Goal: Communication & Community: Answer question/provide support

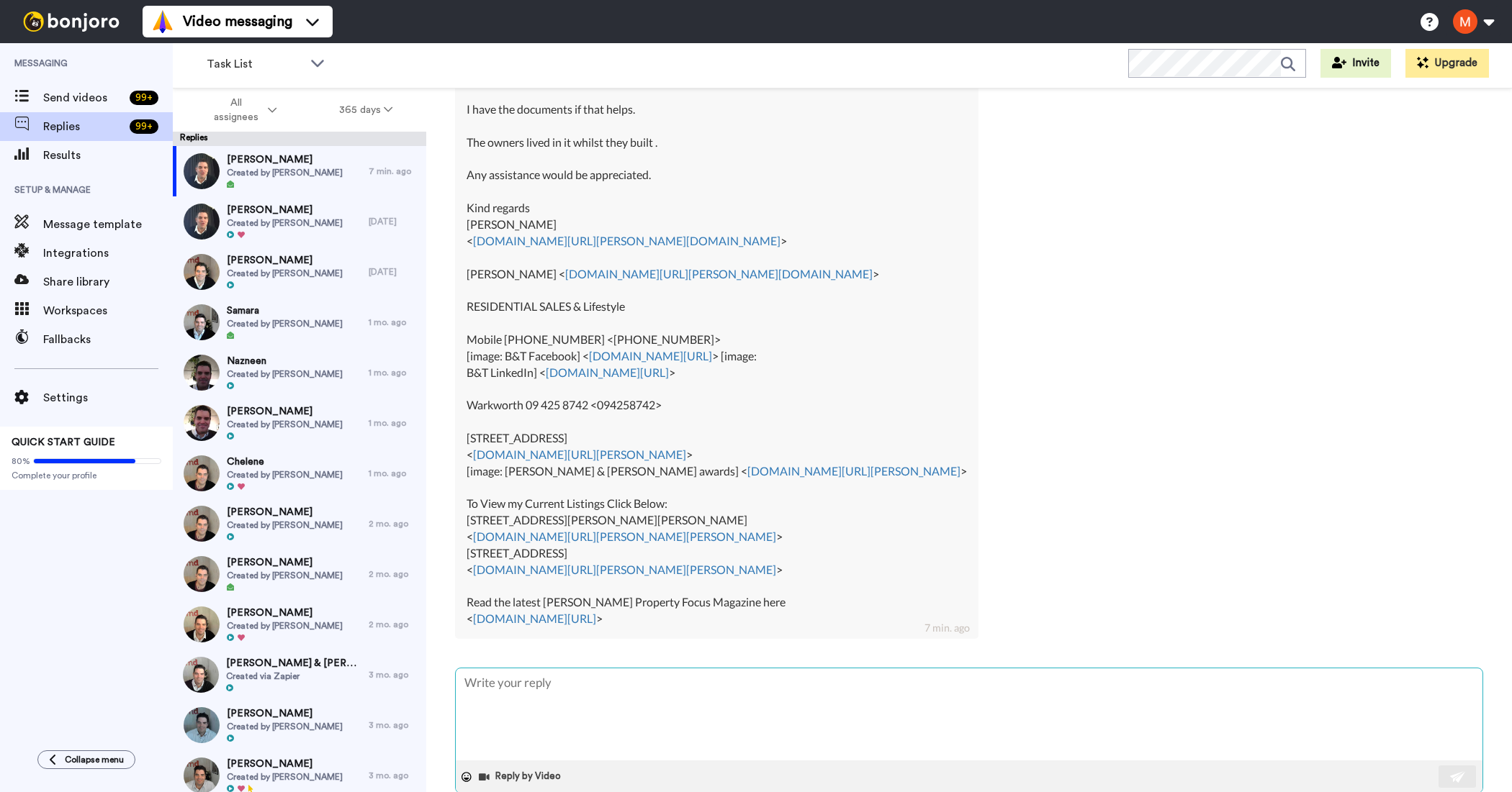
scroll to position [540, 0]
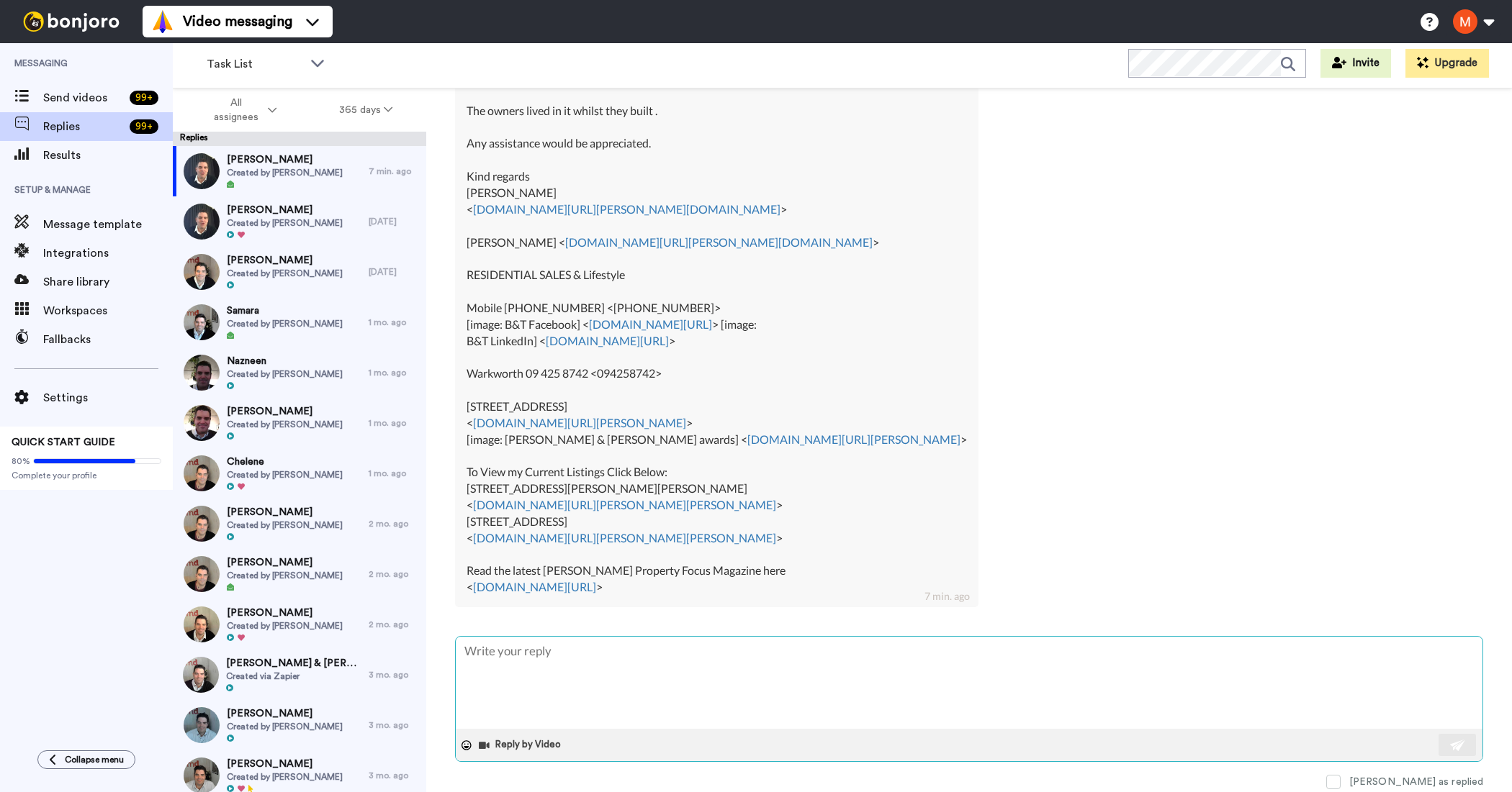
type textarea "H"
type textarea "x"
type textarea "Hi"
type textarea "x"
type textarea "Hi"
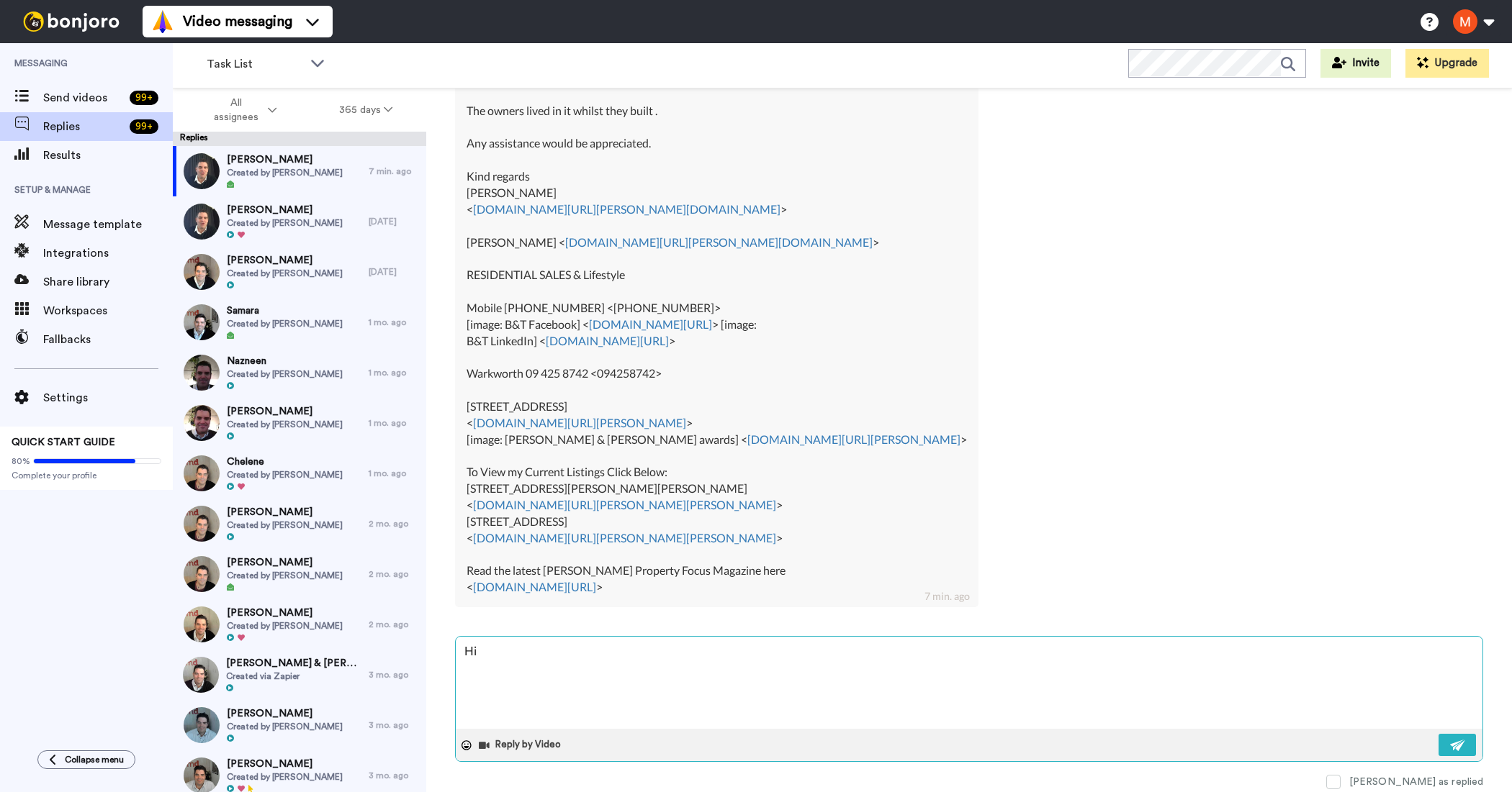
type textarea "x"
type textarea "Hi S"
type textarea "x"
type textarea "Hi [PERSON_NAME]"
type textarea "x"
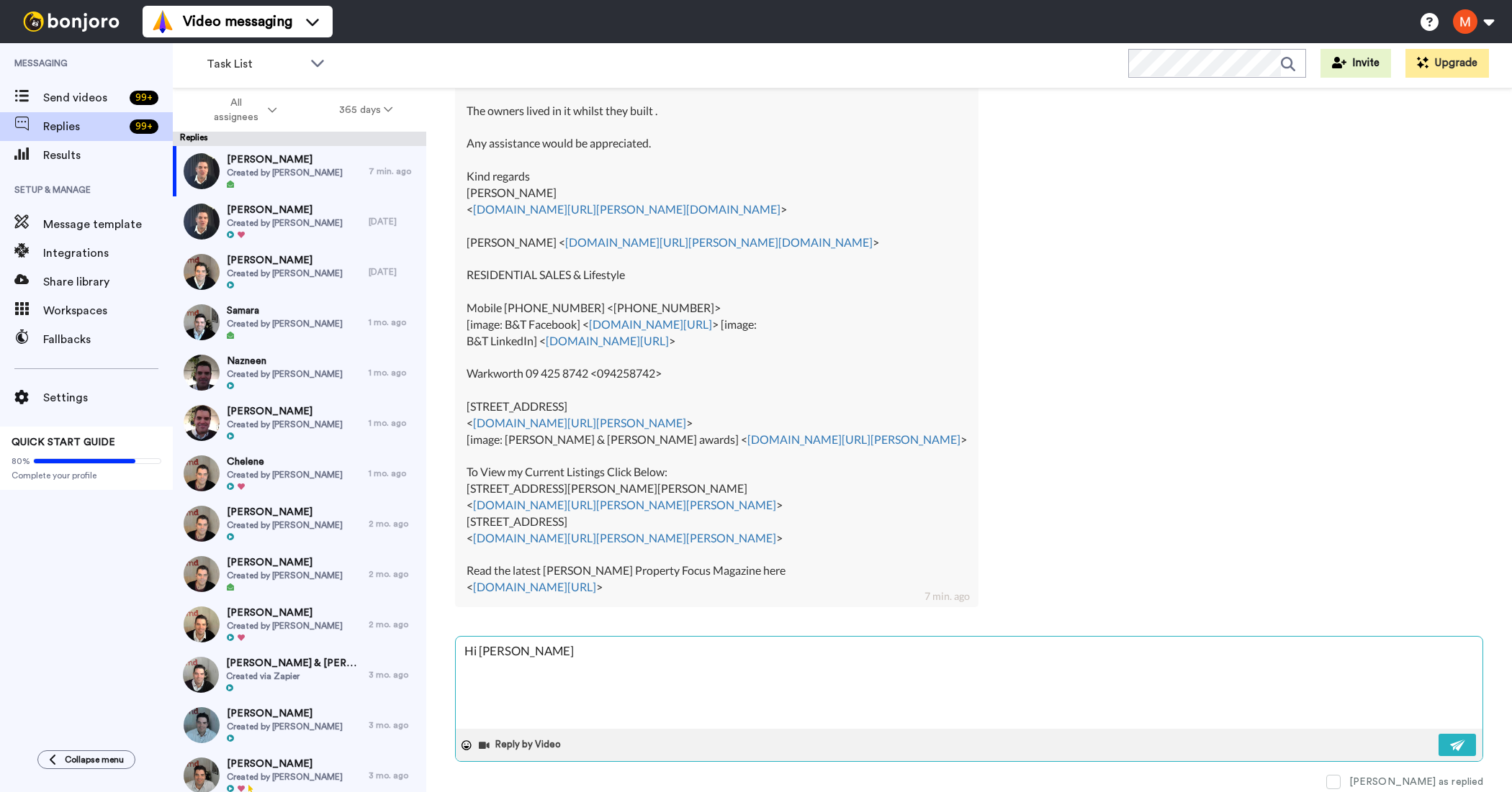
type textarea "Hi Syk"
type textarea "x"
type textarea "Hi [PERSON_NAME]"
type textarea "x"
type textarea "Hi Syk"
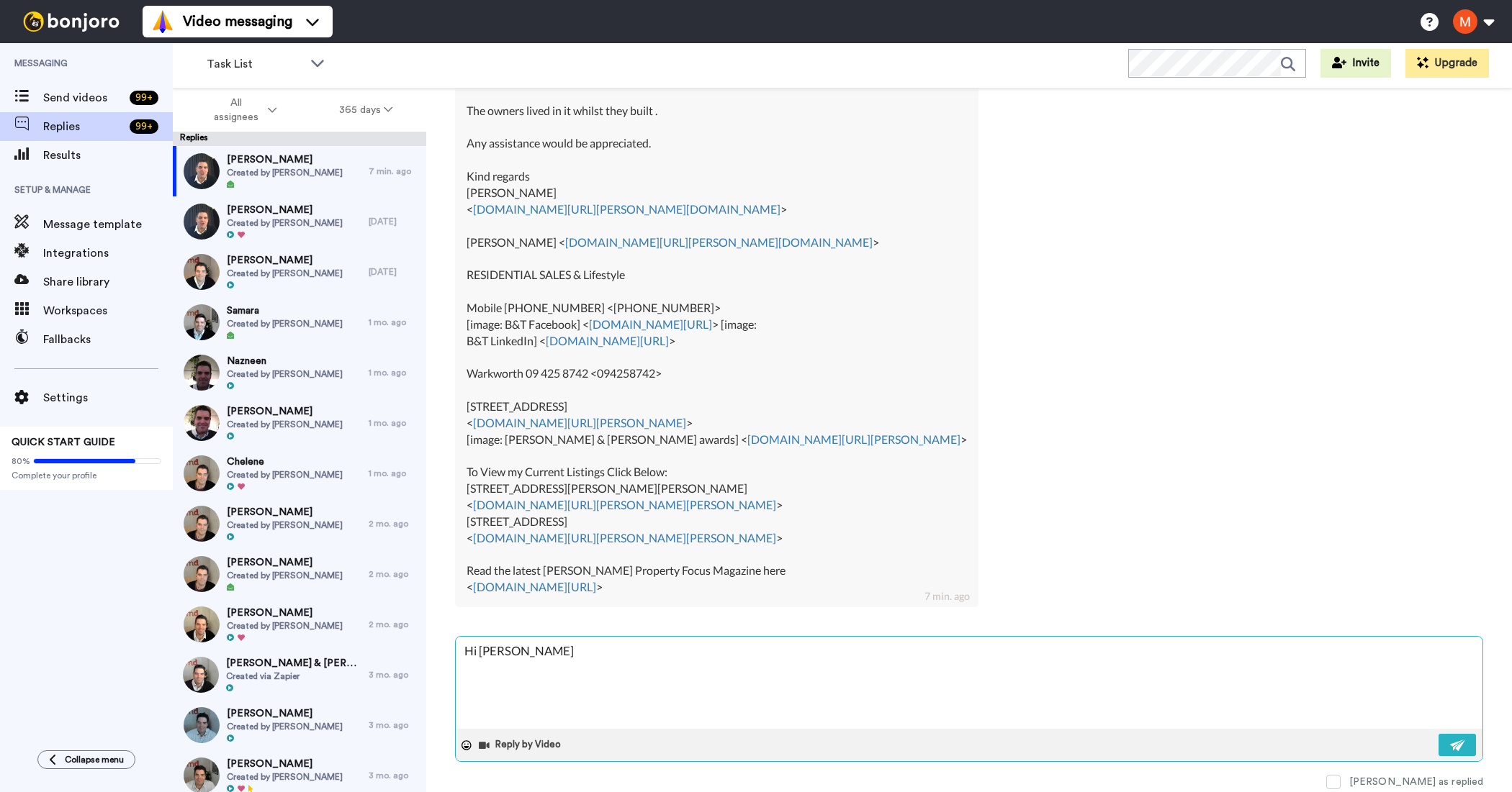
type textarea "x"
type textarea "Hi Sykv"
type textarea "x"
type textarea "Hi [PERSON_NAME]"
type textarea "x"
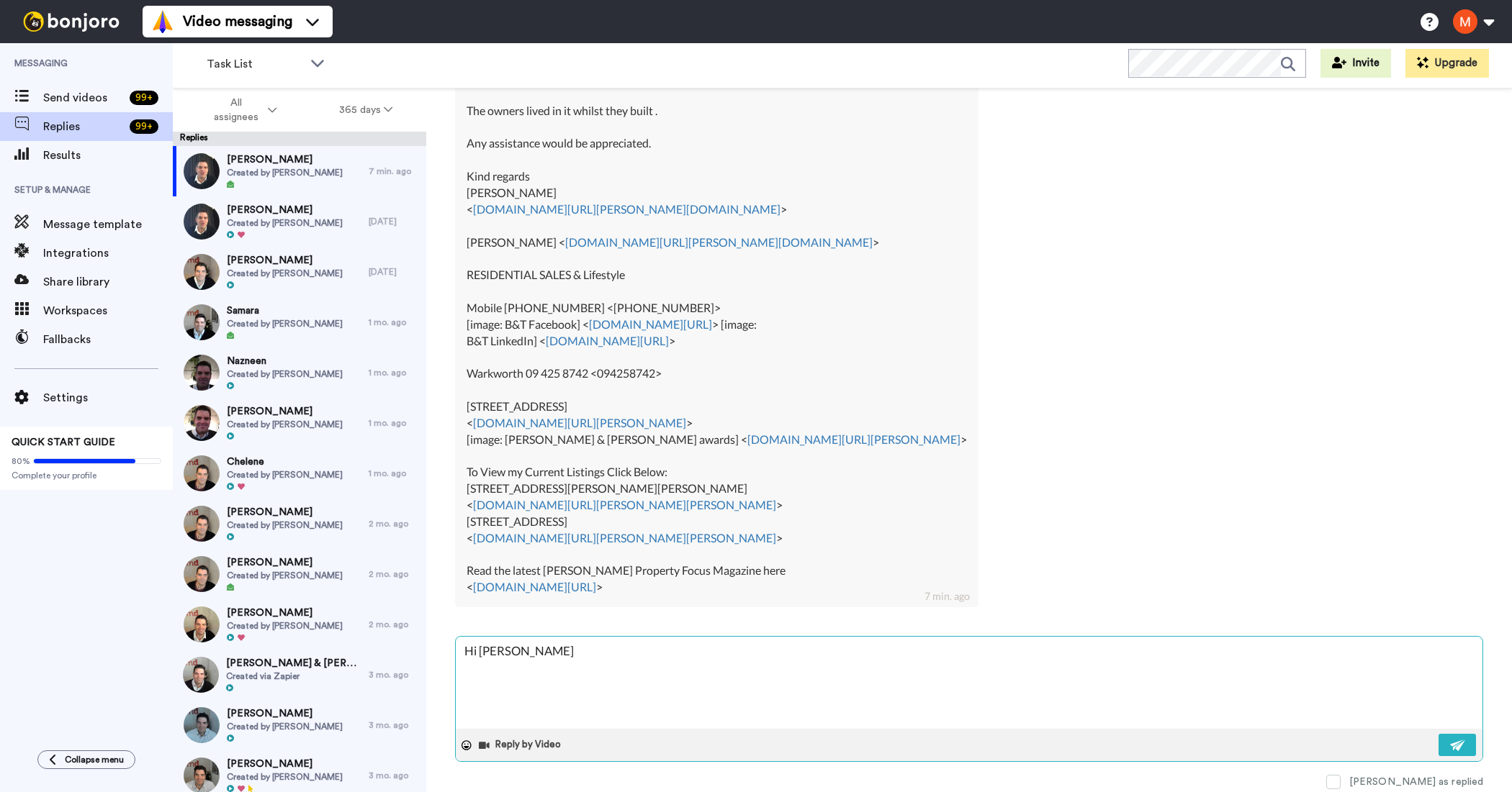
type textarea "Hi Sykv"
type textarea "x"
type textarea "Hi Syk"
type textarea "x"
type textarea "Hi [PERSON_NAME]"
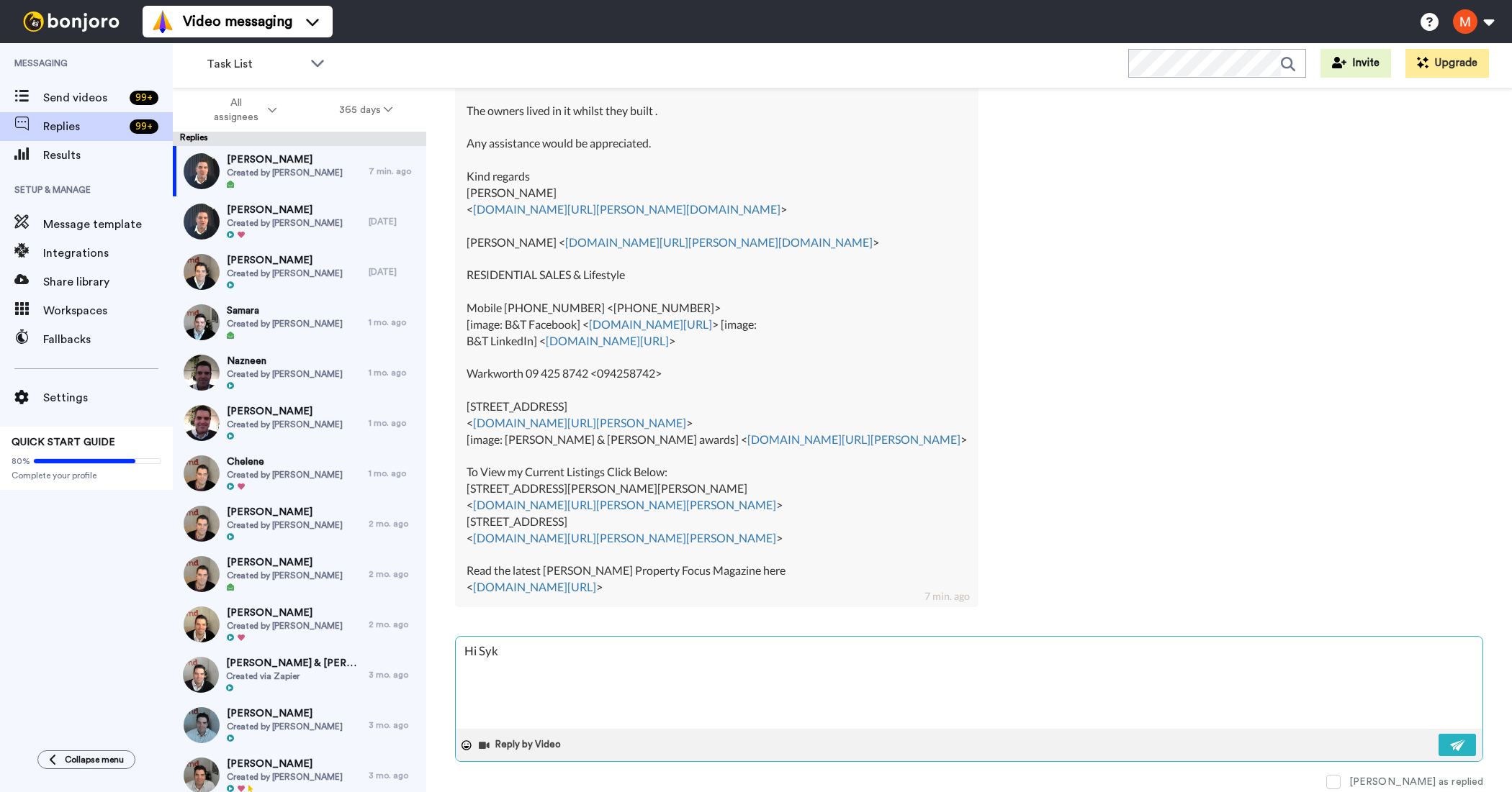
type textarea "x"
type textarea "Hi Syv"
type textarea "x"
type textarea "Hi [PERSON_NAME]"
type textarea "x"
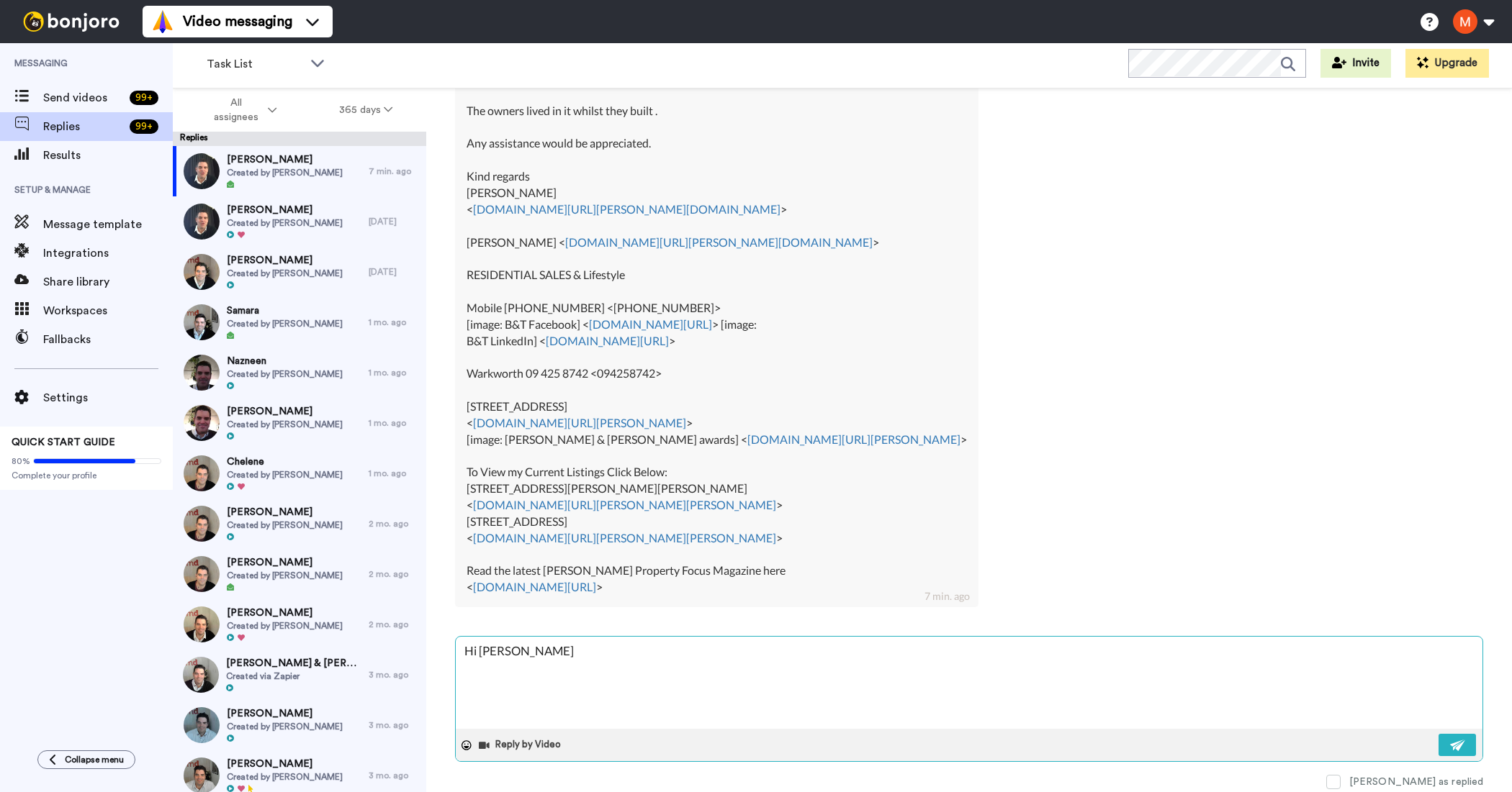
type textarea "Hi [PERSON_NAME]"
type textarea "x"
type textarea "Hi [PERSON_NAME]"
type textarea "x"
type textarea "Hi Syv"
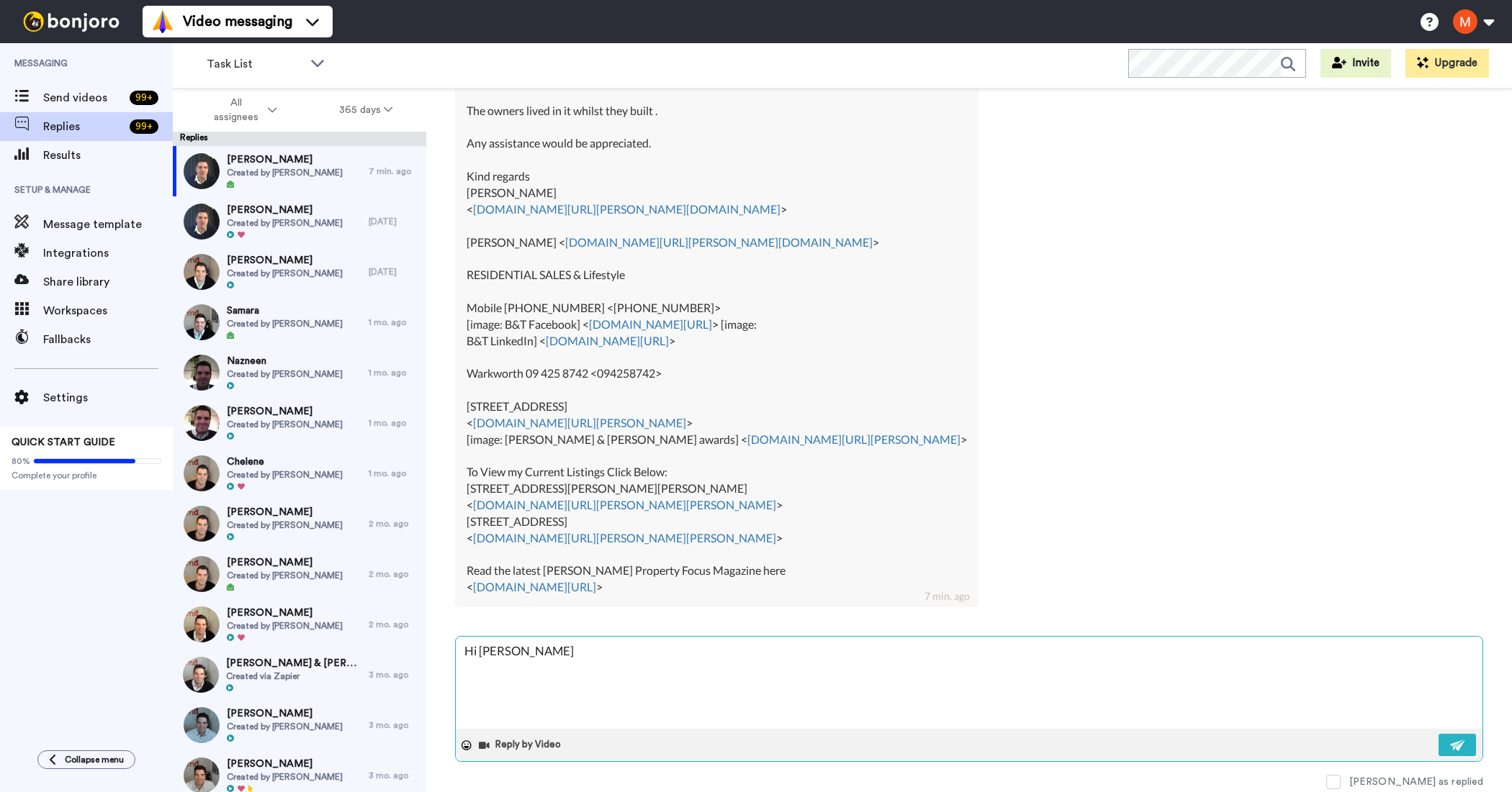
type textarea "x"
type textarea "Hi [PERSON_NAME]"
type textarea "x"
type textarea "Hi Syl"
type textarea "x"
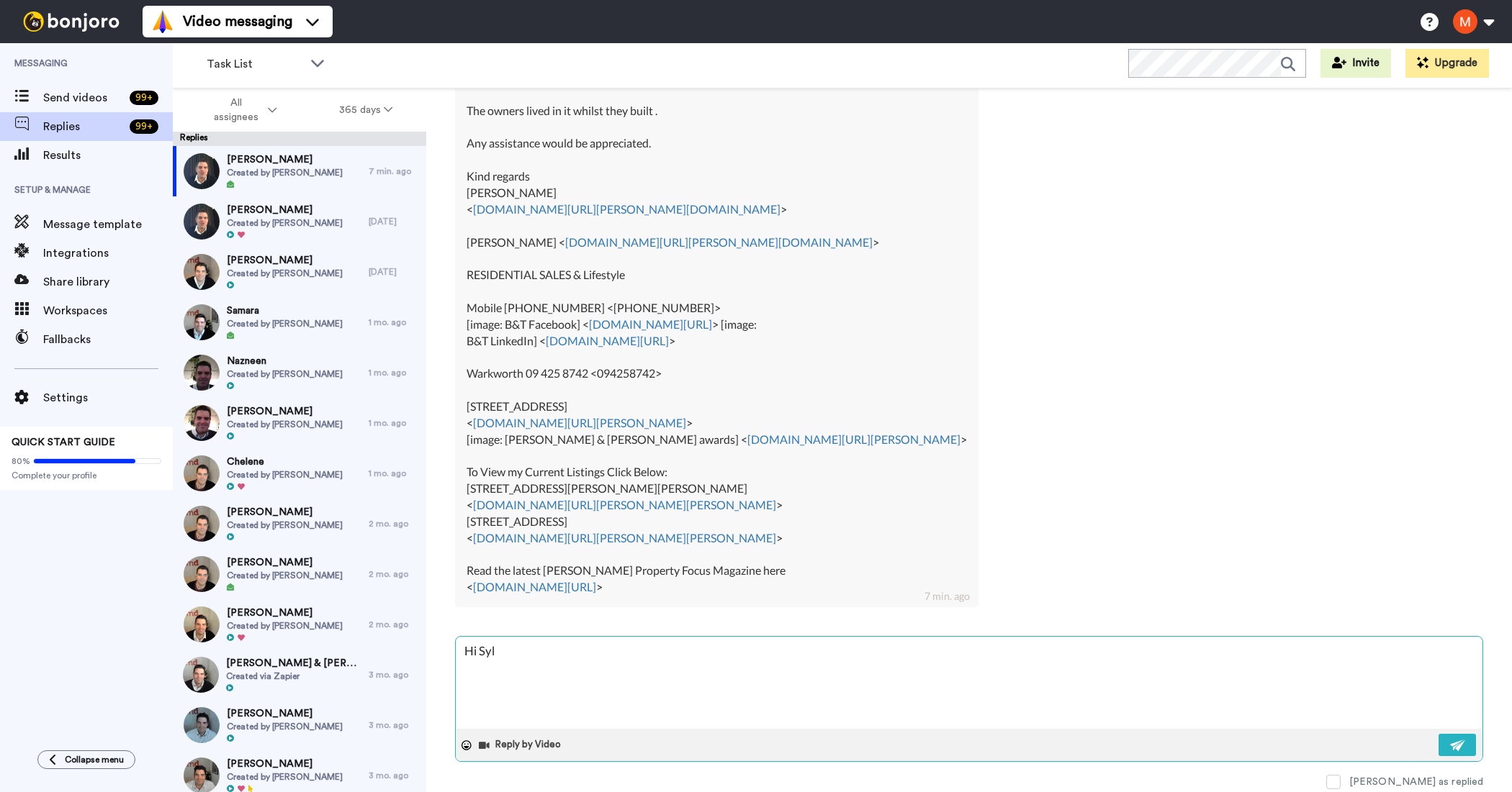
type textarea "Hi Sylv"
type textarea "x"
type textarea "Hi [PERSON_NAME]"
type textarea "x"
type textarea "Hi [PERSON_NAME]"
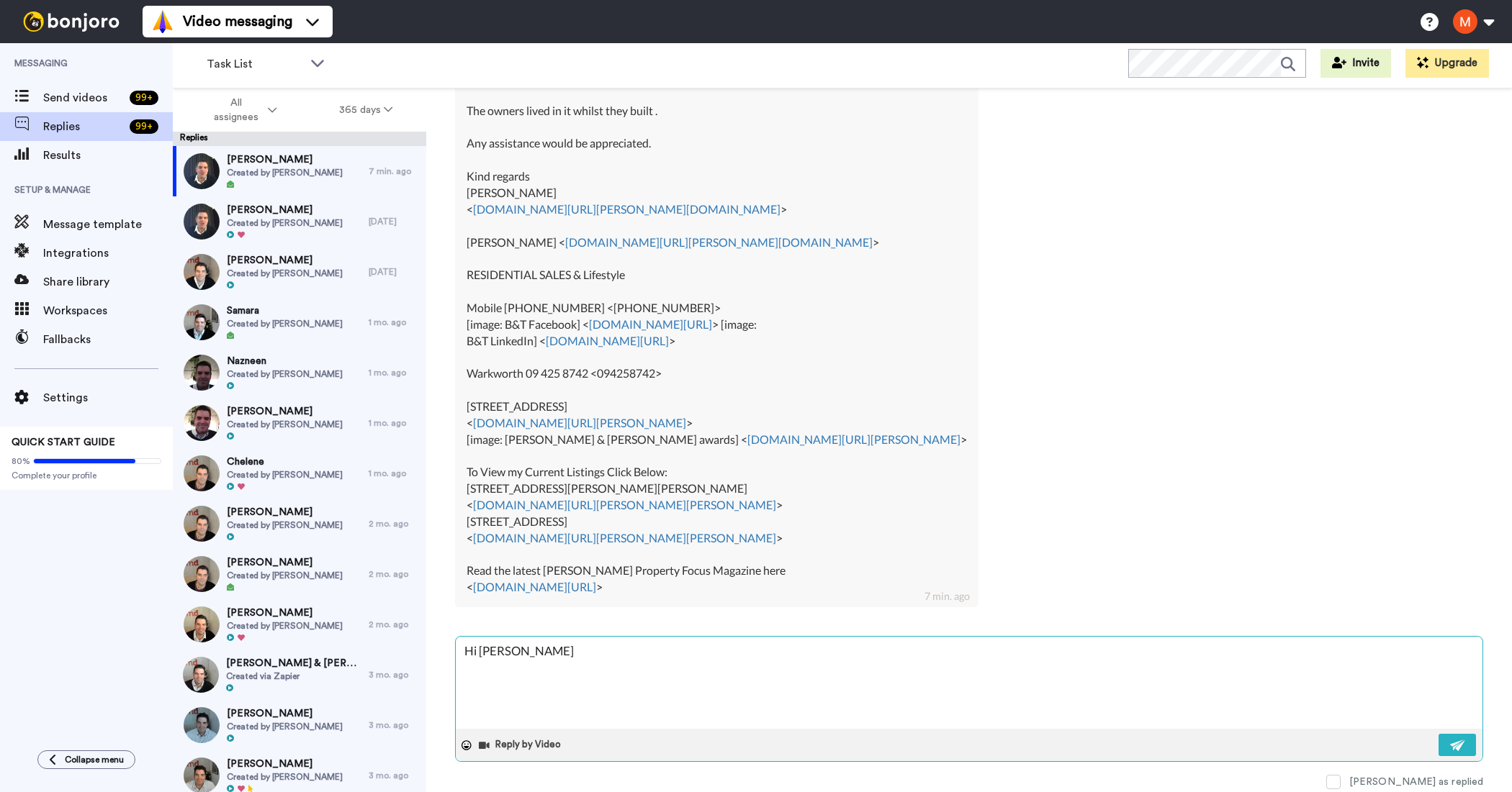
type textarea "x"
type textarea "Hi [PERSON_NAME],"
type textarea "x"
type textarea "Hi [PERSON_NAME],"
type textarea "x"
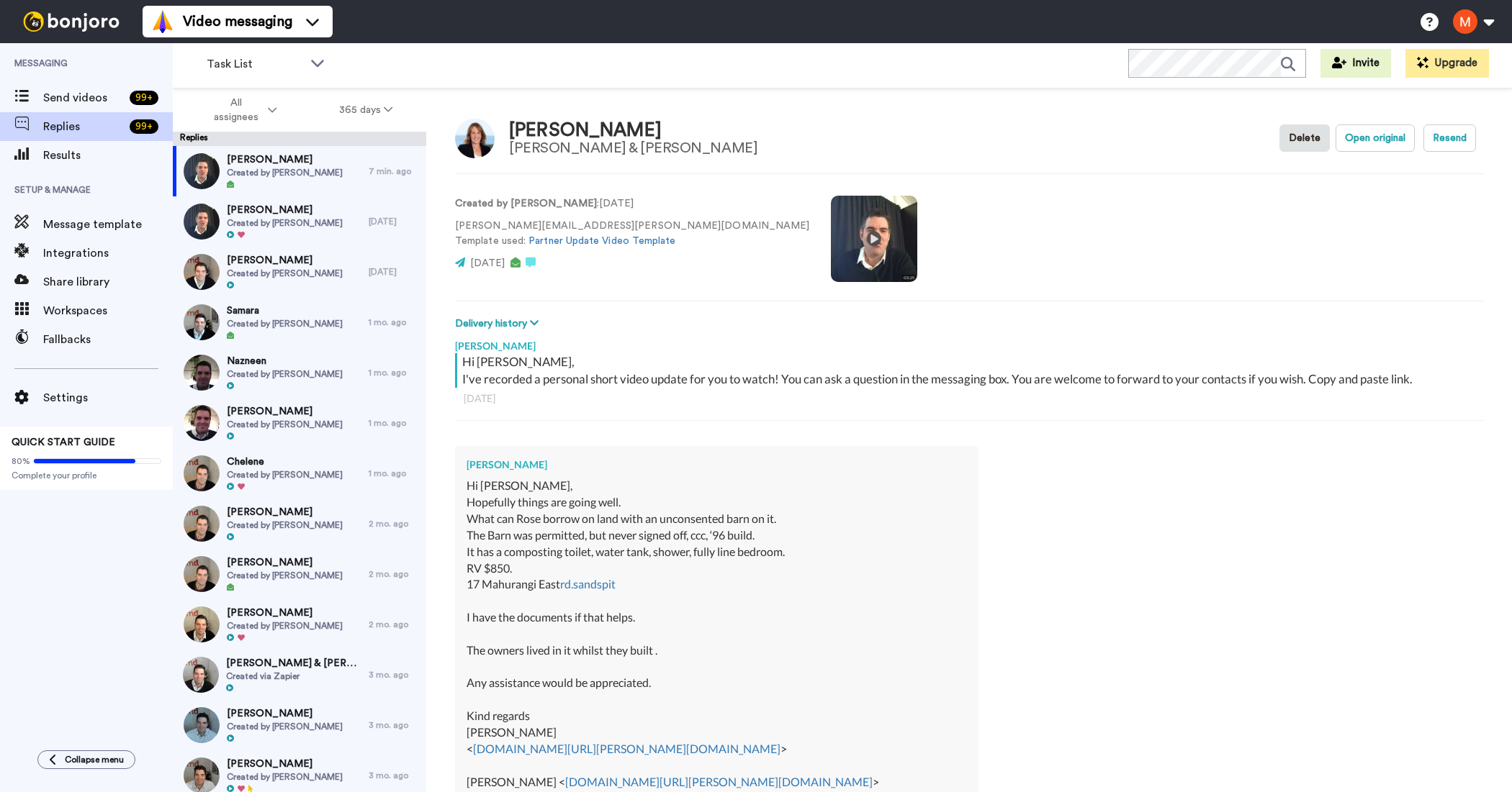
scroll to position [544, 0]
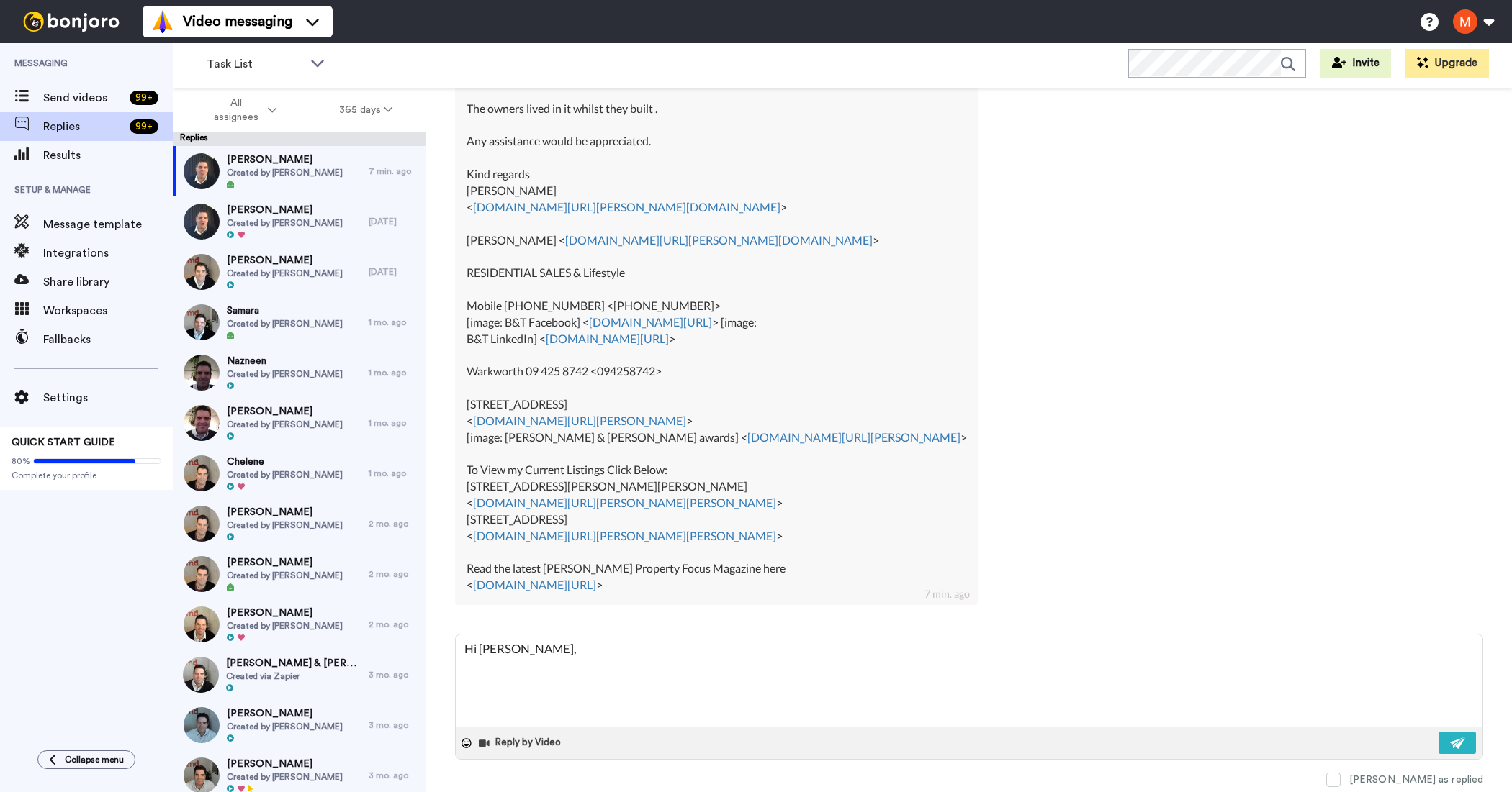
type textarea "Hi [PERSON_NAME]"
type textarea "x"
type textarea "Hi [PERSON_NAME], Ro"
type textarea "x"
type textarea "Hi [PERSON_NAME]"
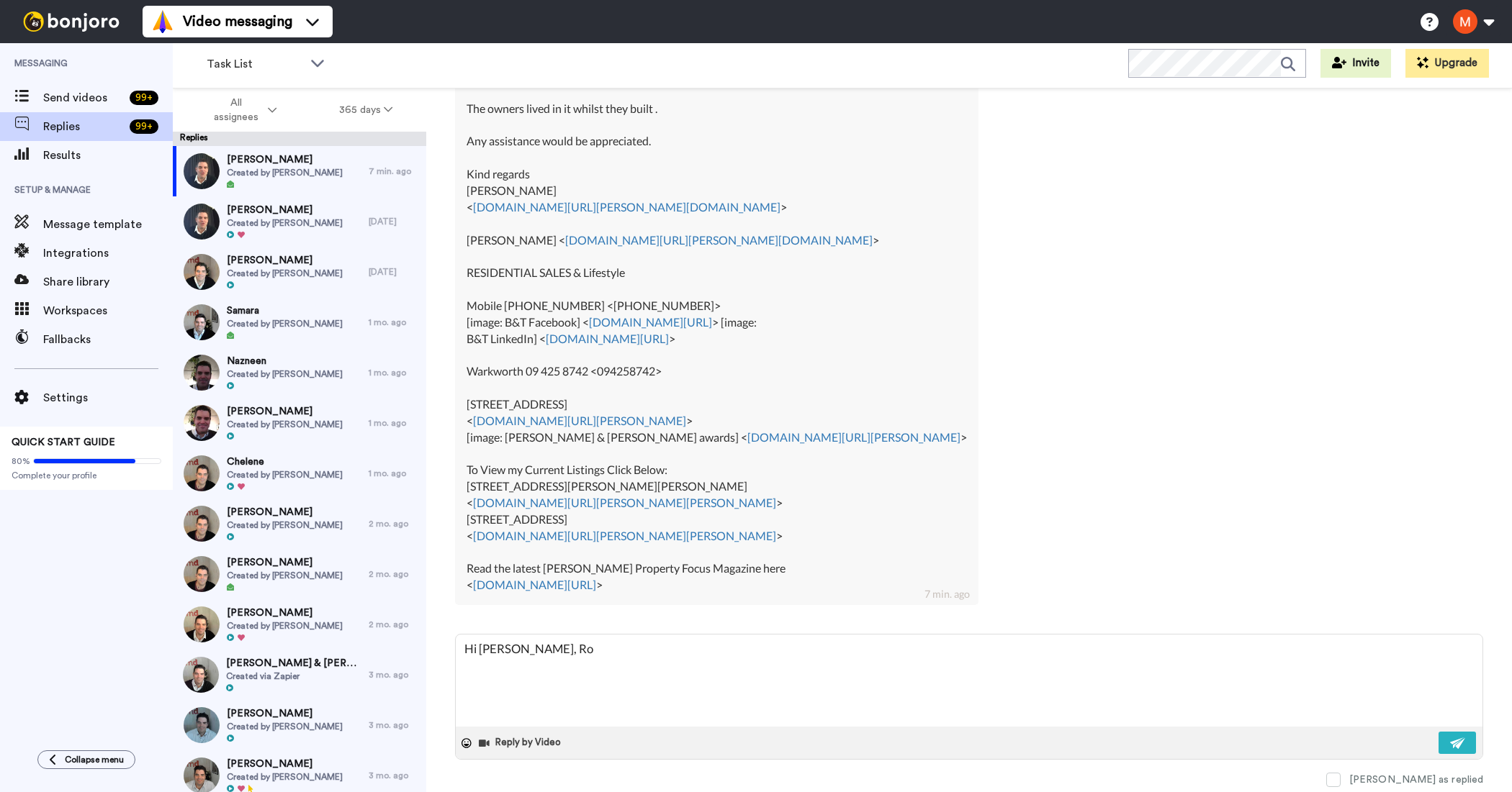
type textarea "x"
type textarea "Hi [PERSON_NAME]"
type textarea "x"
type textarea "Hi [PERSON_NAME]"
type textarea "x"
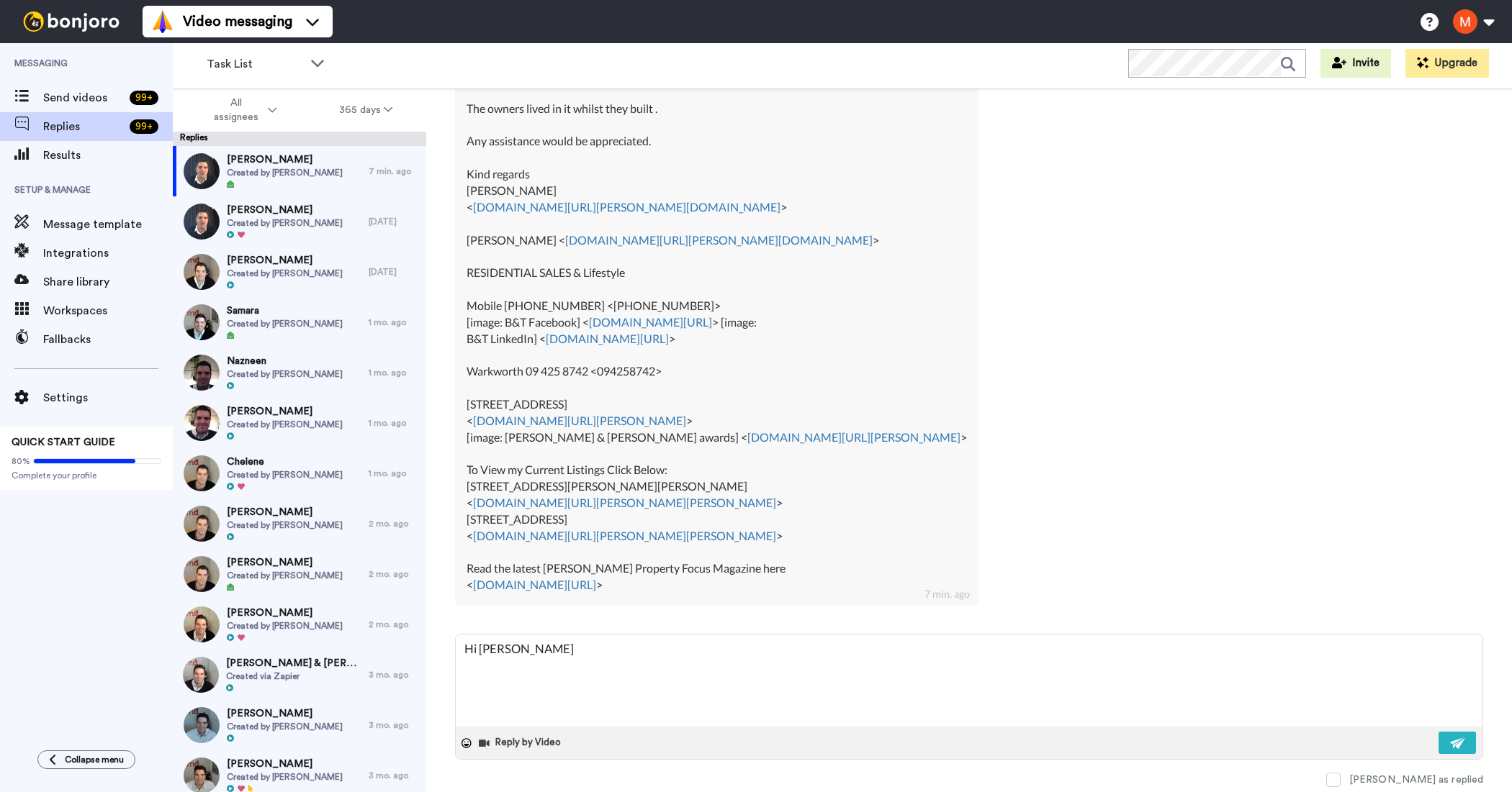
type textarea "Hi [PERSON_NAME] i"
type textarea "x"
type textarea "Hi [PERSON_NAME] is"
type textarea "x"
type textarea "Hi [PERSON_NAME] is"
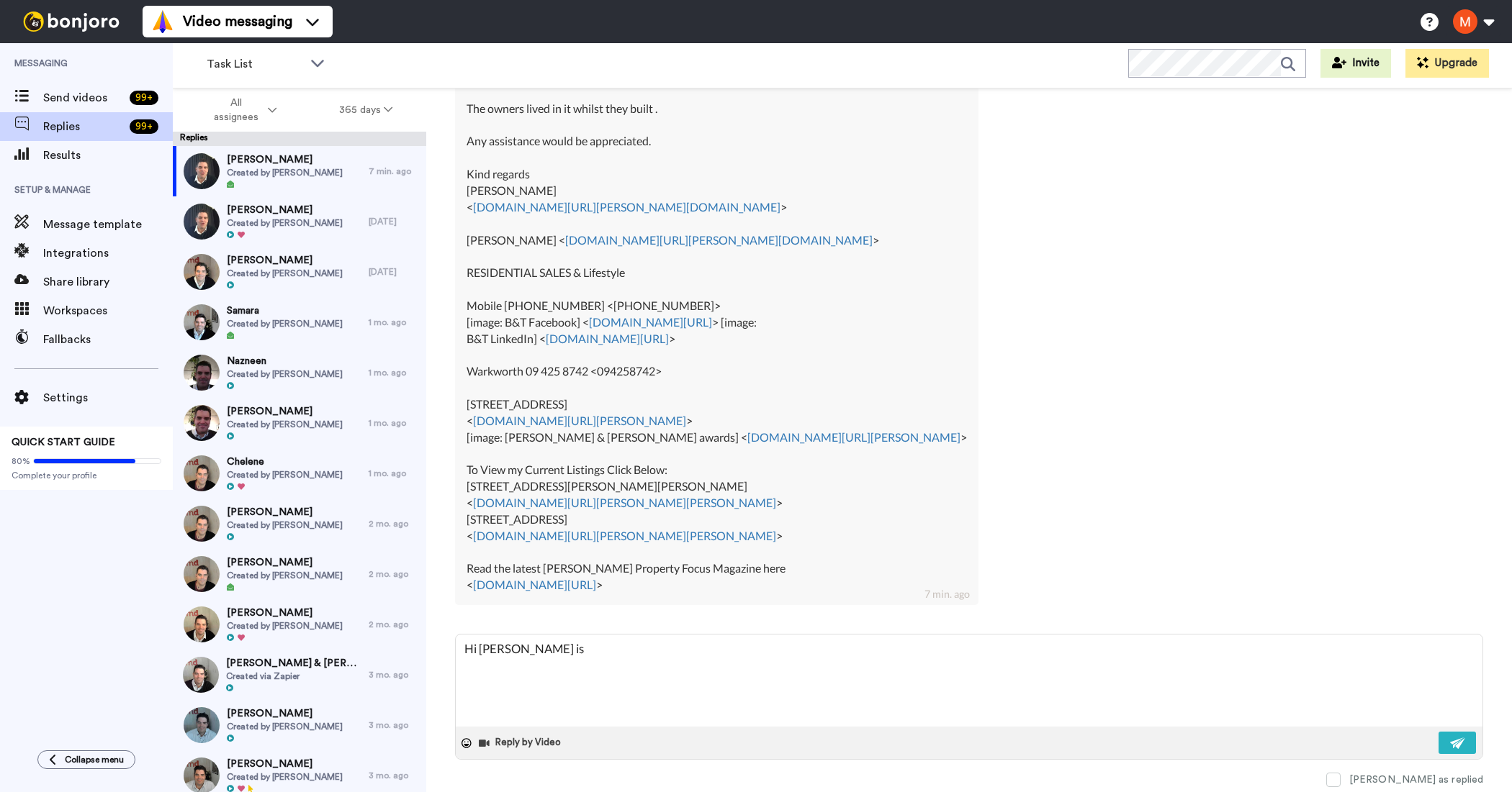
type textarea "x"
type textarea "Hi [PERSON_NAME] is a"
type textarea "x"
type textarea "Hi [PERSON_NAME] is ap"
type textarea "x"
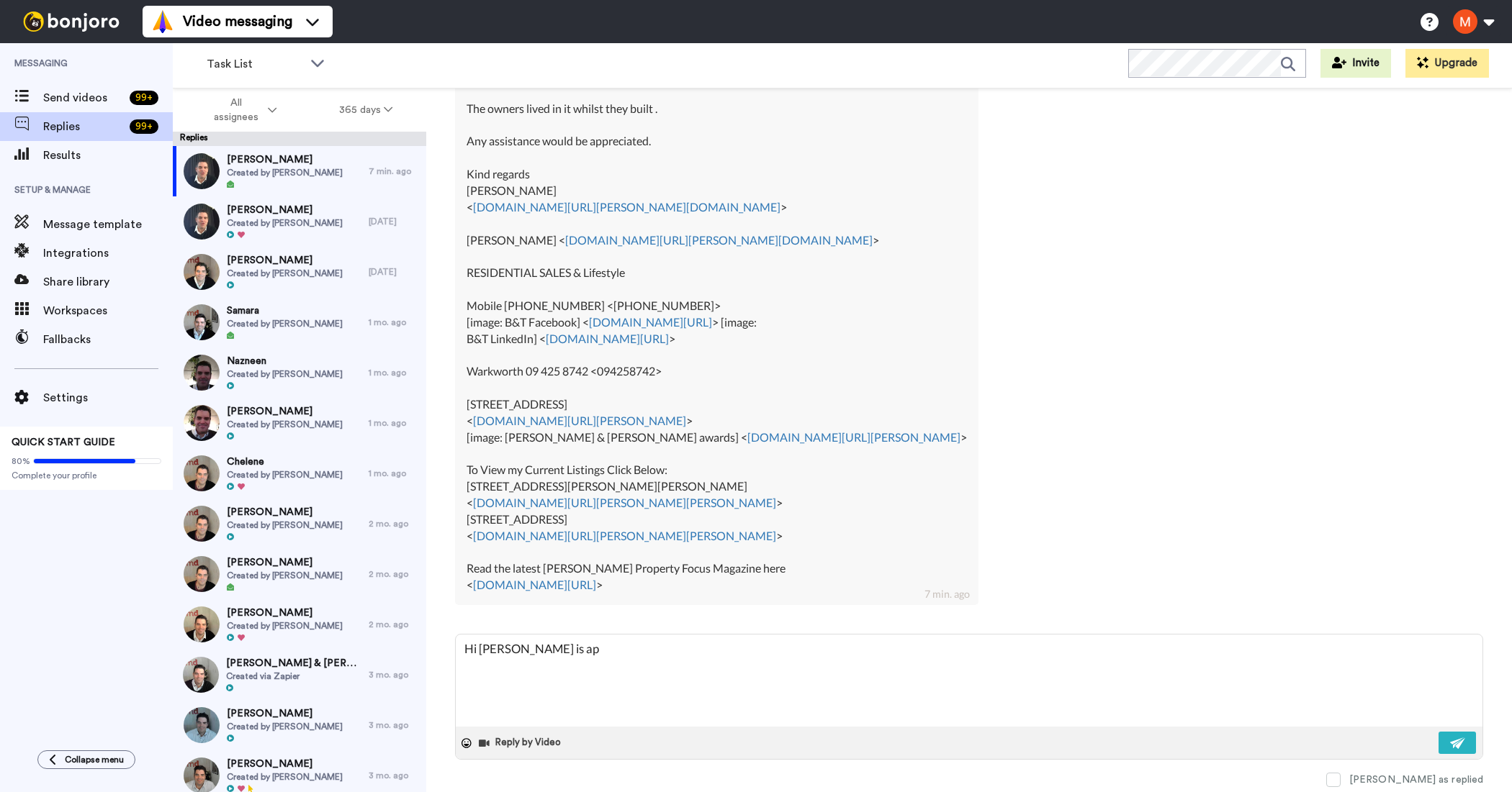
type textarea "Hi [PERSON_NAME] is app"
type textarea "x"
type textarea "Hi [PERSON_NAME] is appr"
type textarea "x"
type textarea "Hi [PERSON_NAME] is appro"
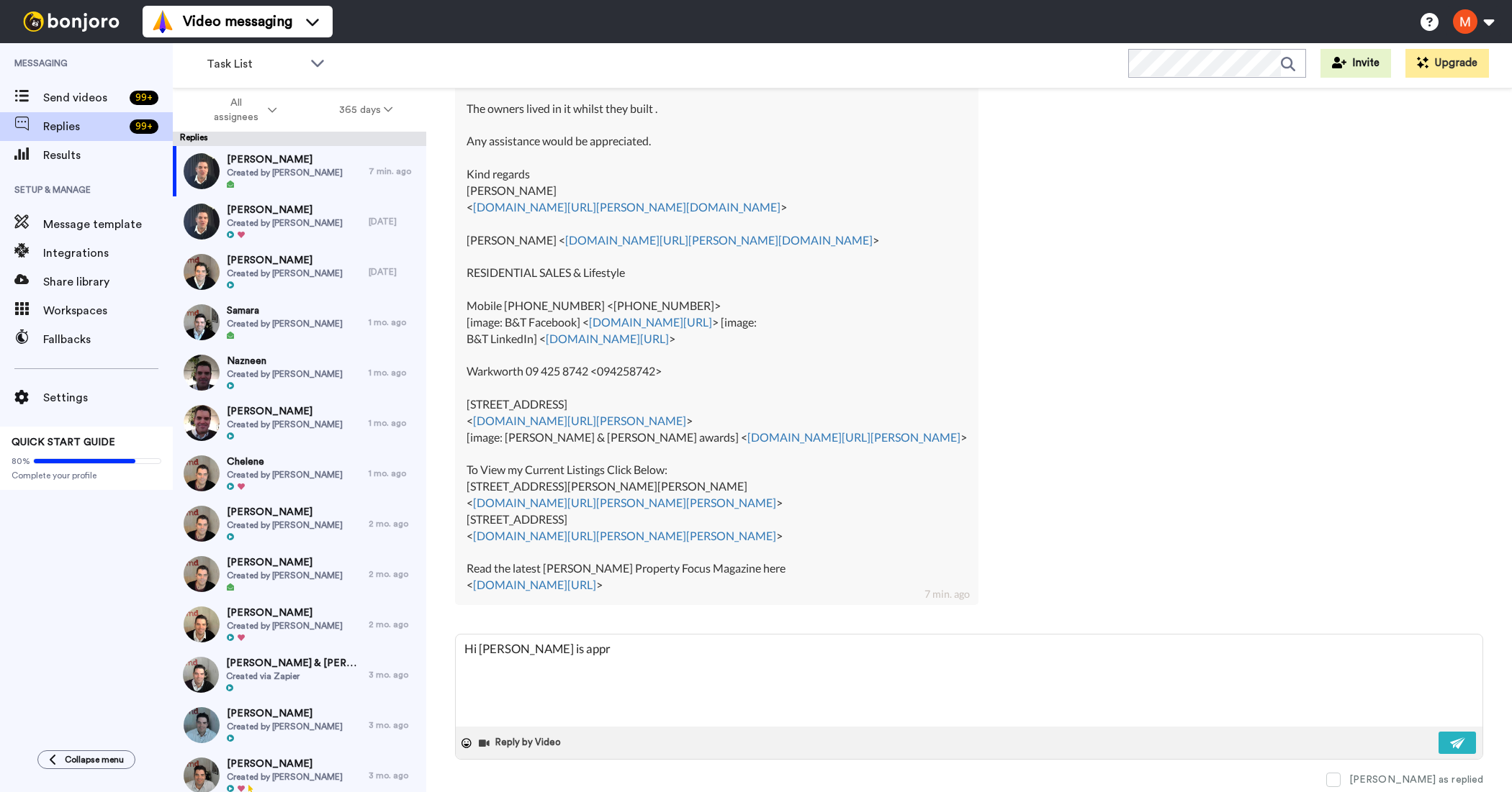
type textarea "x"
type textarea "Hi [PERSON_NAME] is approv"
type textarea "x"
type textarea "Hi [PERSON_NAME] is approve"
type textarea "x"
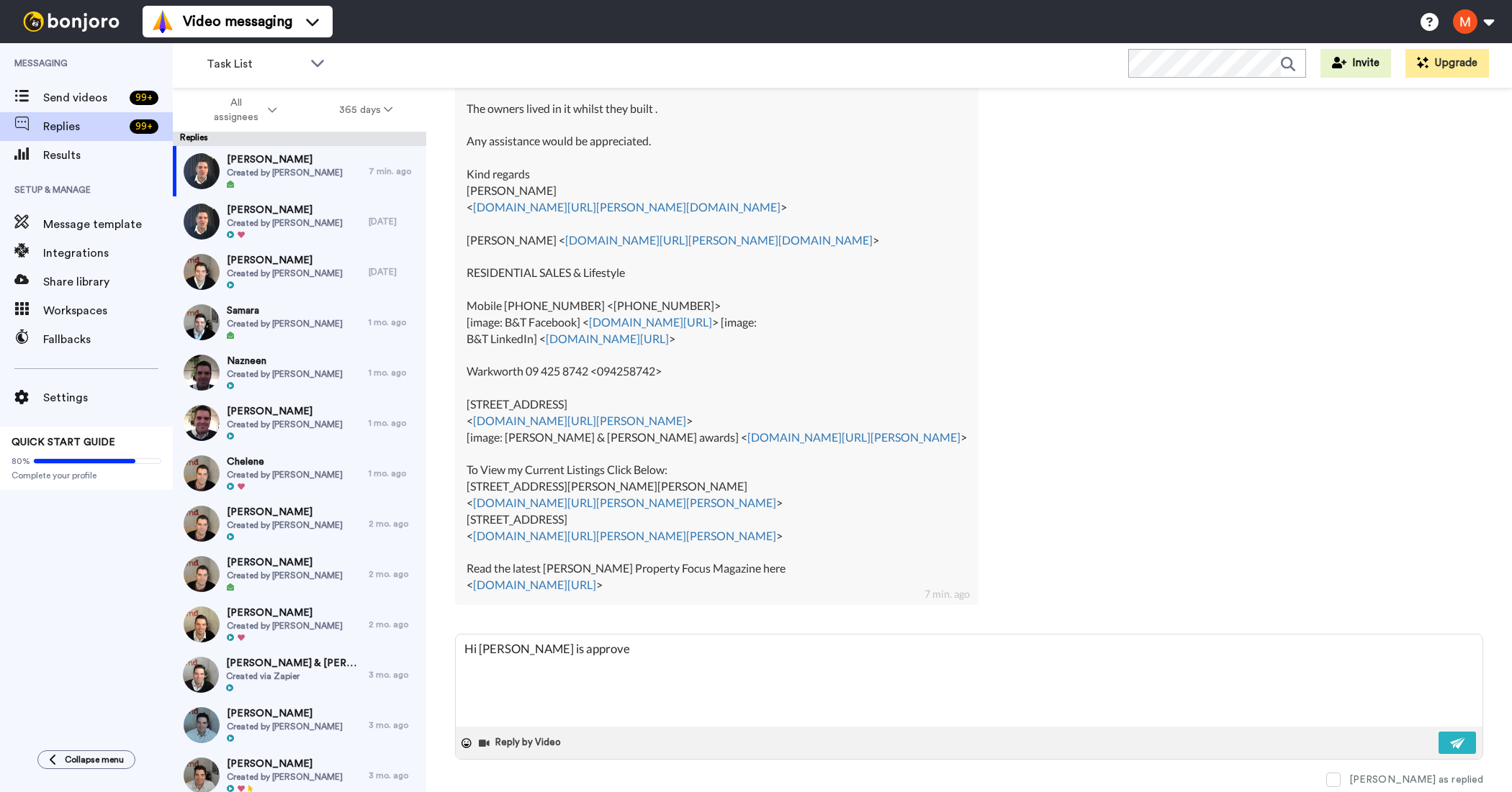
type textarea "Hi [PERSON_NAME] is approved"
type textarea "x"
type textarea "Hi [PERSON_NAME] is approved"
type textarea "x"
type textarea "Hi [PERSON_NAME] is approved f"
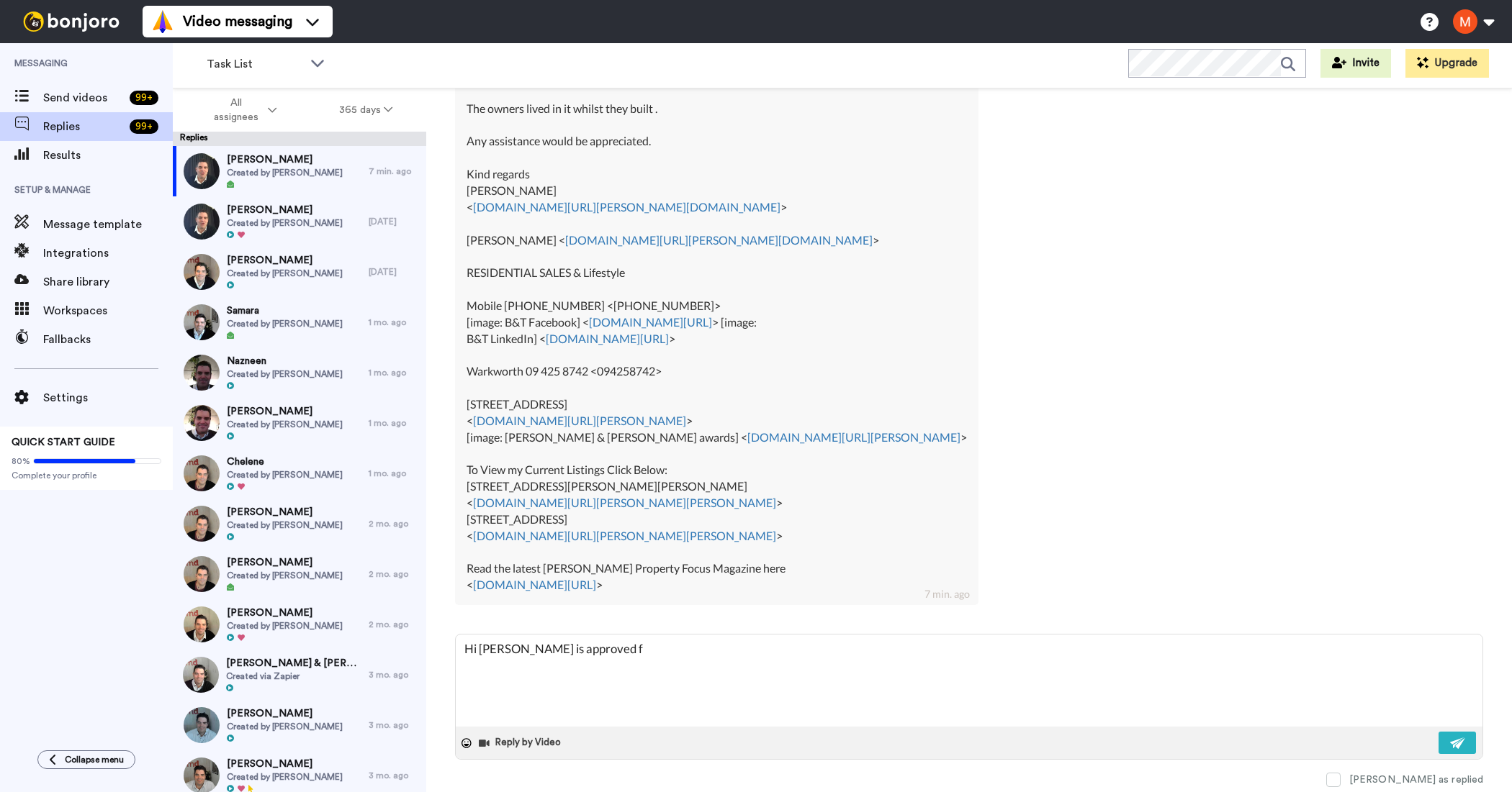
type textarea "x"
type textarea "Hi [PERSON_NAME] is approved fo"
type textarea "x"
type textarea "Hi [PERSON_NAME] is approved for"
type textarea "x"
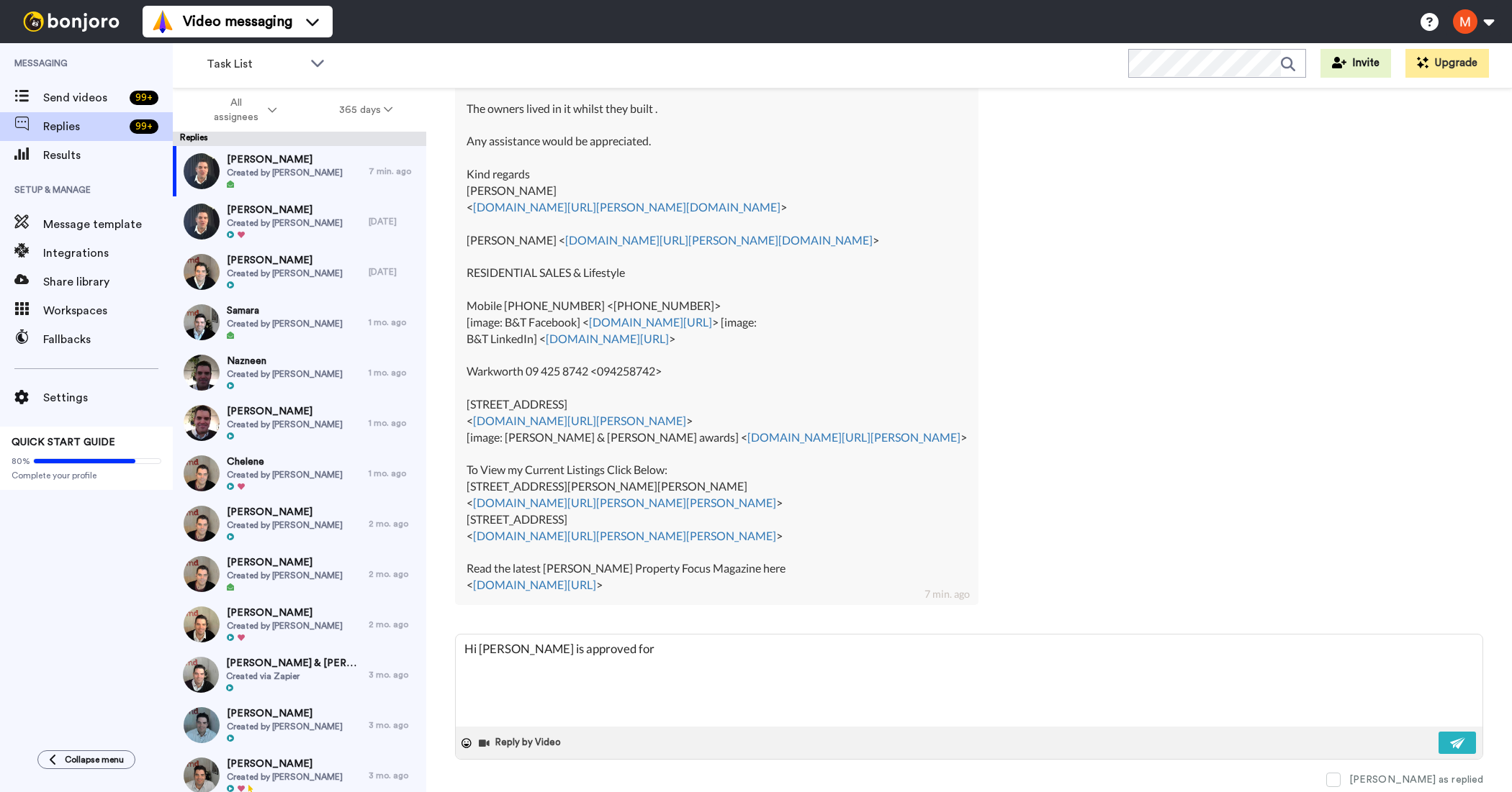
type textarea "Hi [PERSON_NAME] is approved for"
type textarea "x"
type textarea "Hi [PERSON_NAME] is approved for m"
type textarea "x"
type textarea "Hi [PERSON_NAME] is approved for ma"
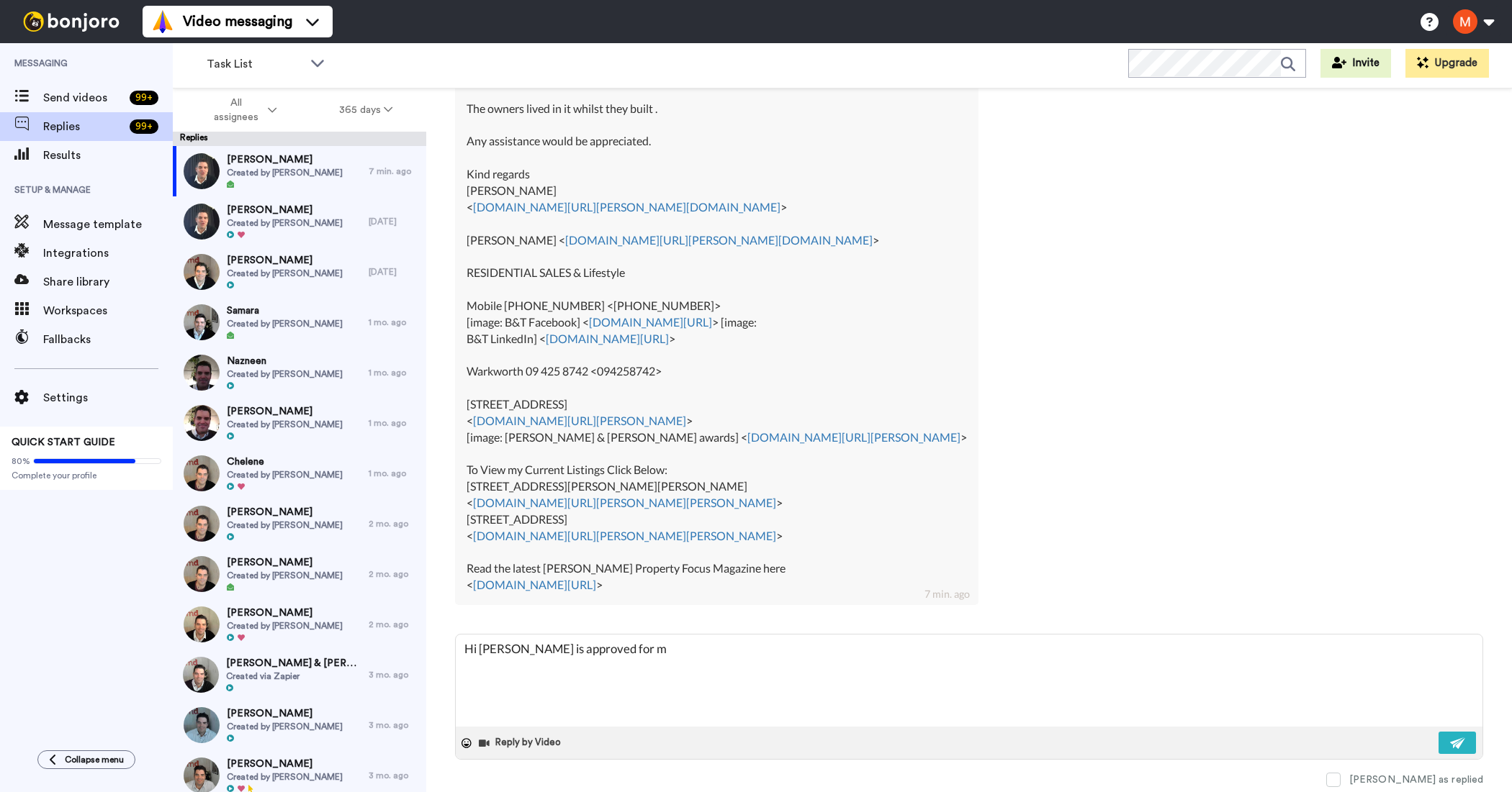
type textarea "x"
type textarea "Hi [PERSON_NAME] is approved for max"
type textarea "x"
type textarea "Hi [PERSON_NAME] is approved for max"
type textarea "x"
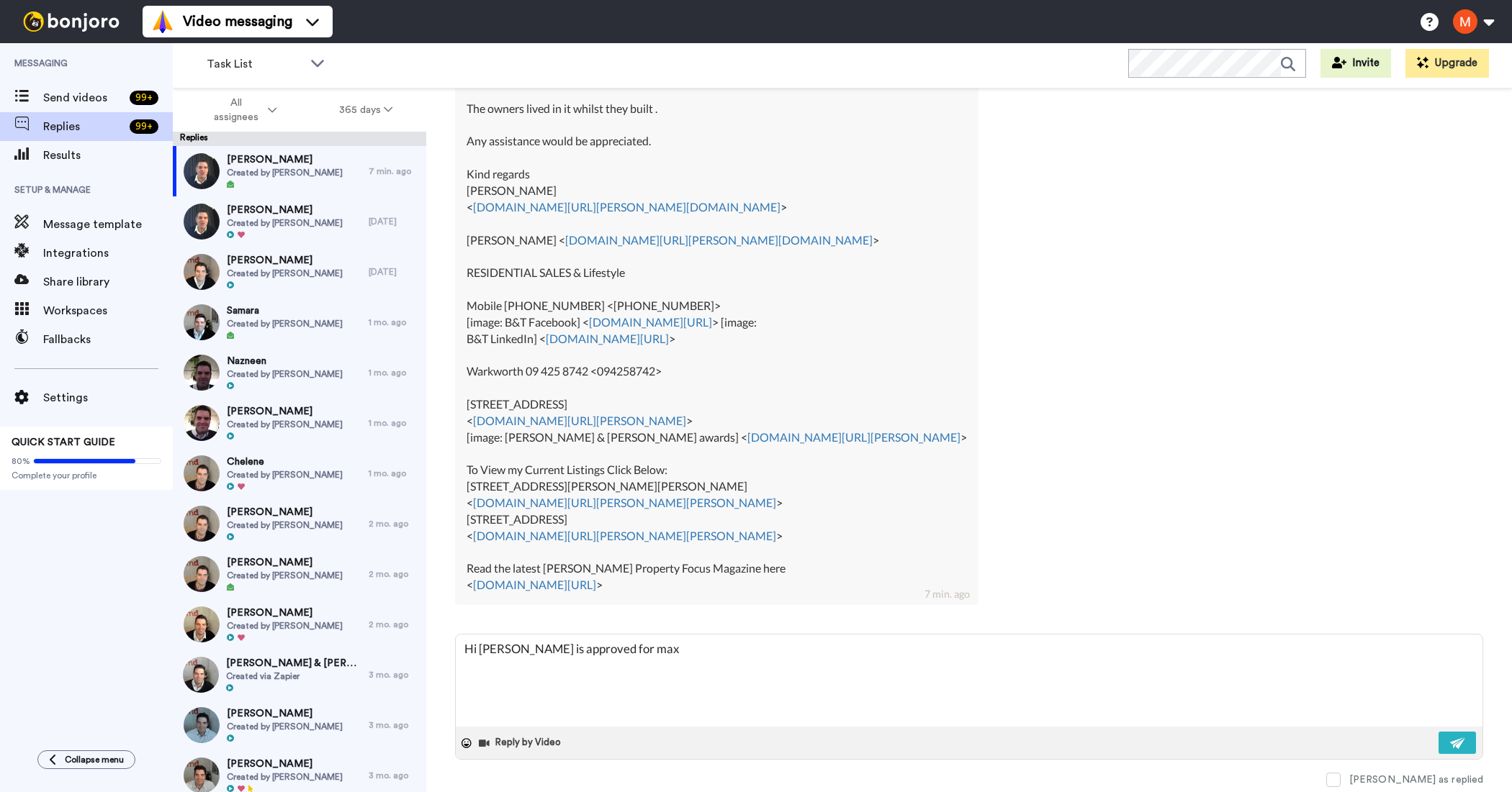
type textarea "Hi [PERSON_NAME] is approved for max l"
type textarea "x"
type textarea "Hi [PERSON_NAME] is approved for max lo"
type textarea "x"
type textarea "Hi [PERSON_NAME] is approved for max loa"
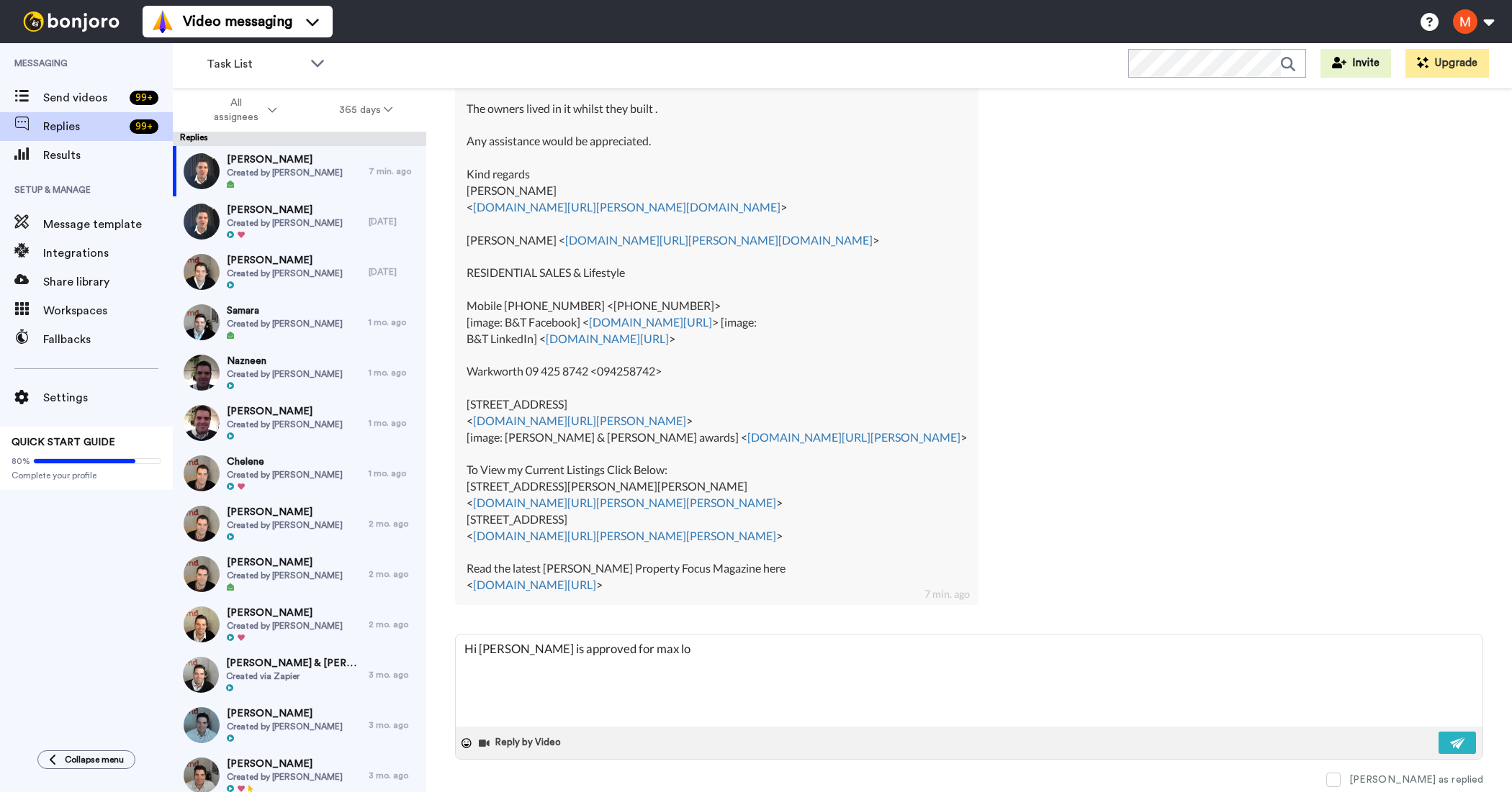
type textarea "x"
type textarea "Hi [PERSON_NAME] is approved for max loan"
type textarea "x"
type textarea "Hi [PERSON_NAME] is approved for max loan."
type textarea "x"
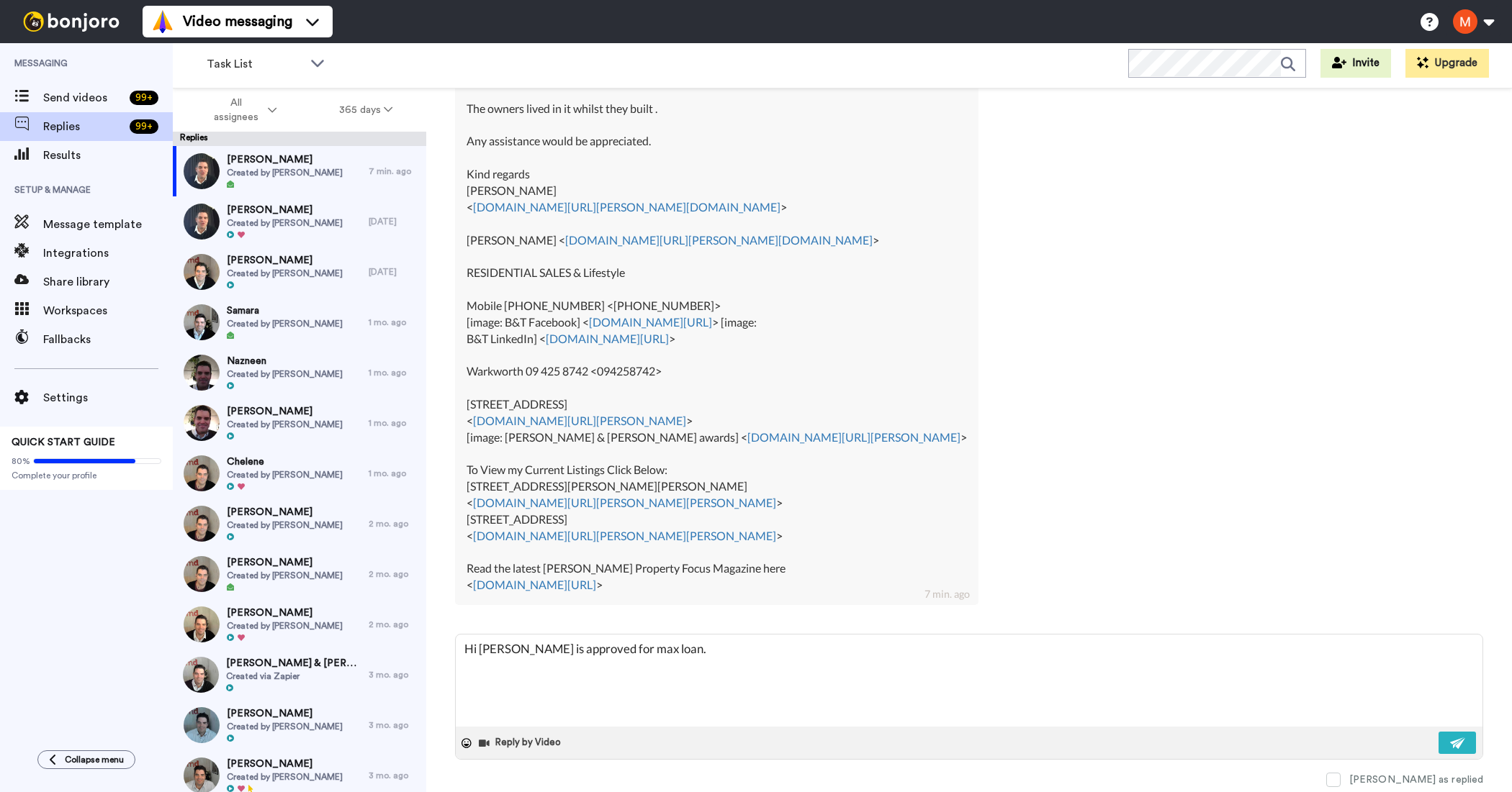
type textarea "Hi [PERSON_NAME] is approved for max loan."
type textarea "x"
type textarea "Hi [PERSON_NAME] is approved for max loan. G"
type textarea "x"
type textarea "Hi [PERSON_NAME] is approved for max loan. Go"
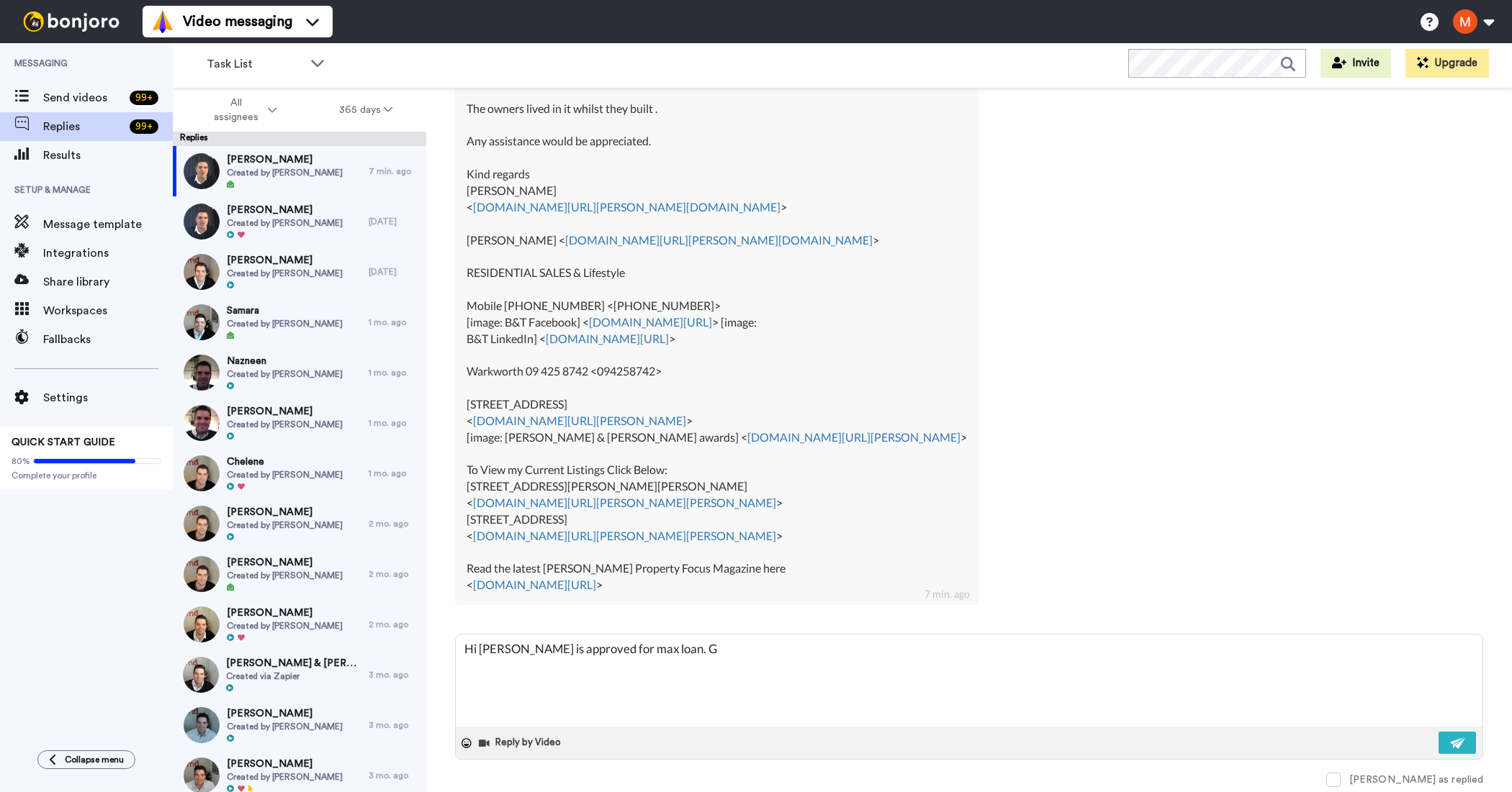
type textarea "x"
type textarea "Hi [PERSON_NAME] is approved for max loan. Goi"
type textarea "x"
type textarea "Hi [PERSON_NAME] is approved for max loan. Goin"
type textarea "x"
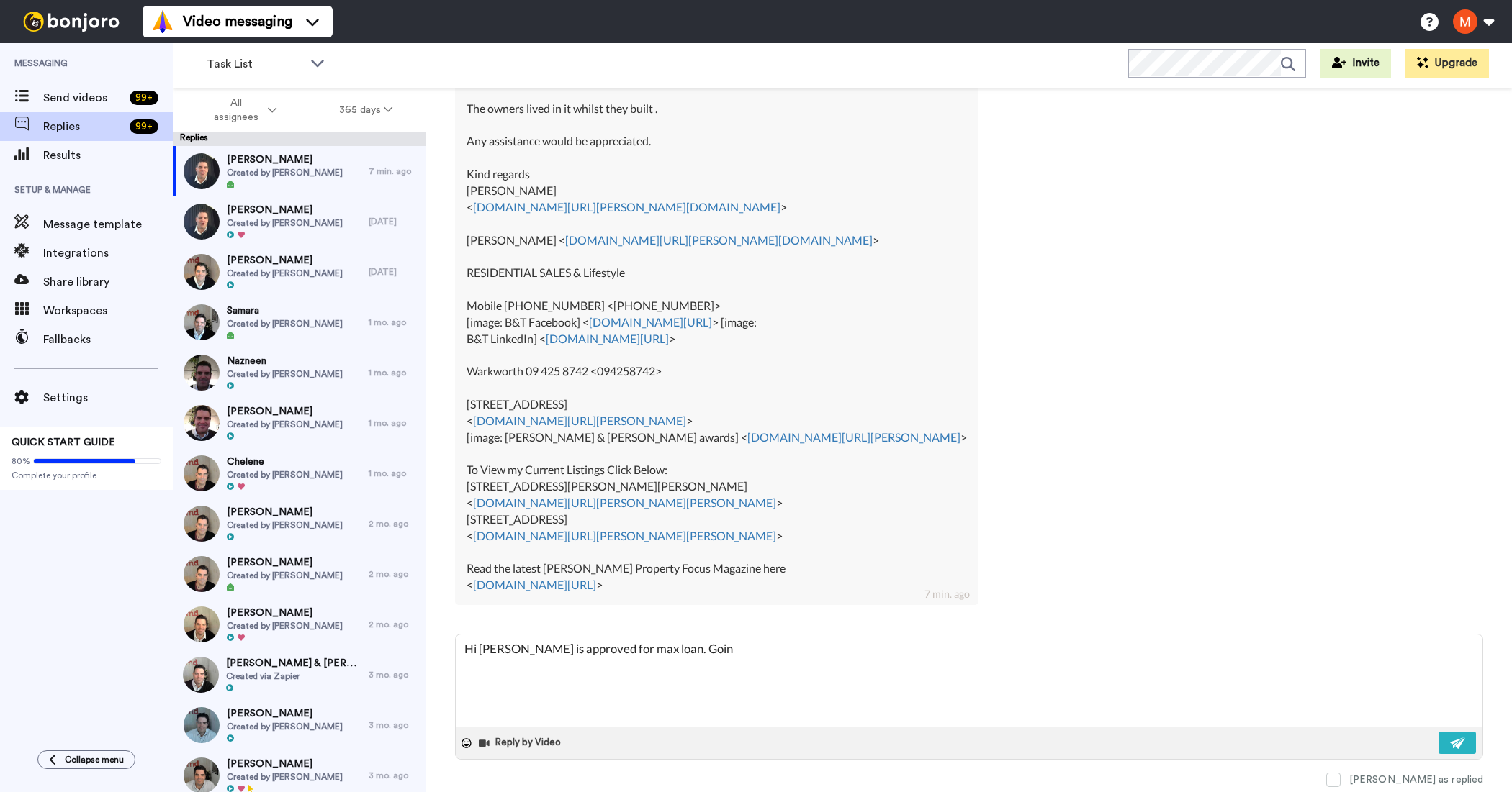
type textarea "Hi [PERSON_NAME] is approved for max loan. Going"
type textarea "x"
type textarea "Hi [PERSON_NAME] is approved for max loan. Going"
type textarea "x"
type textarea "Hi [PERSON_NAME] is approved for max loan. Going t"
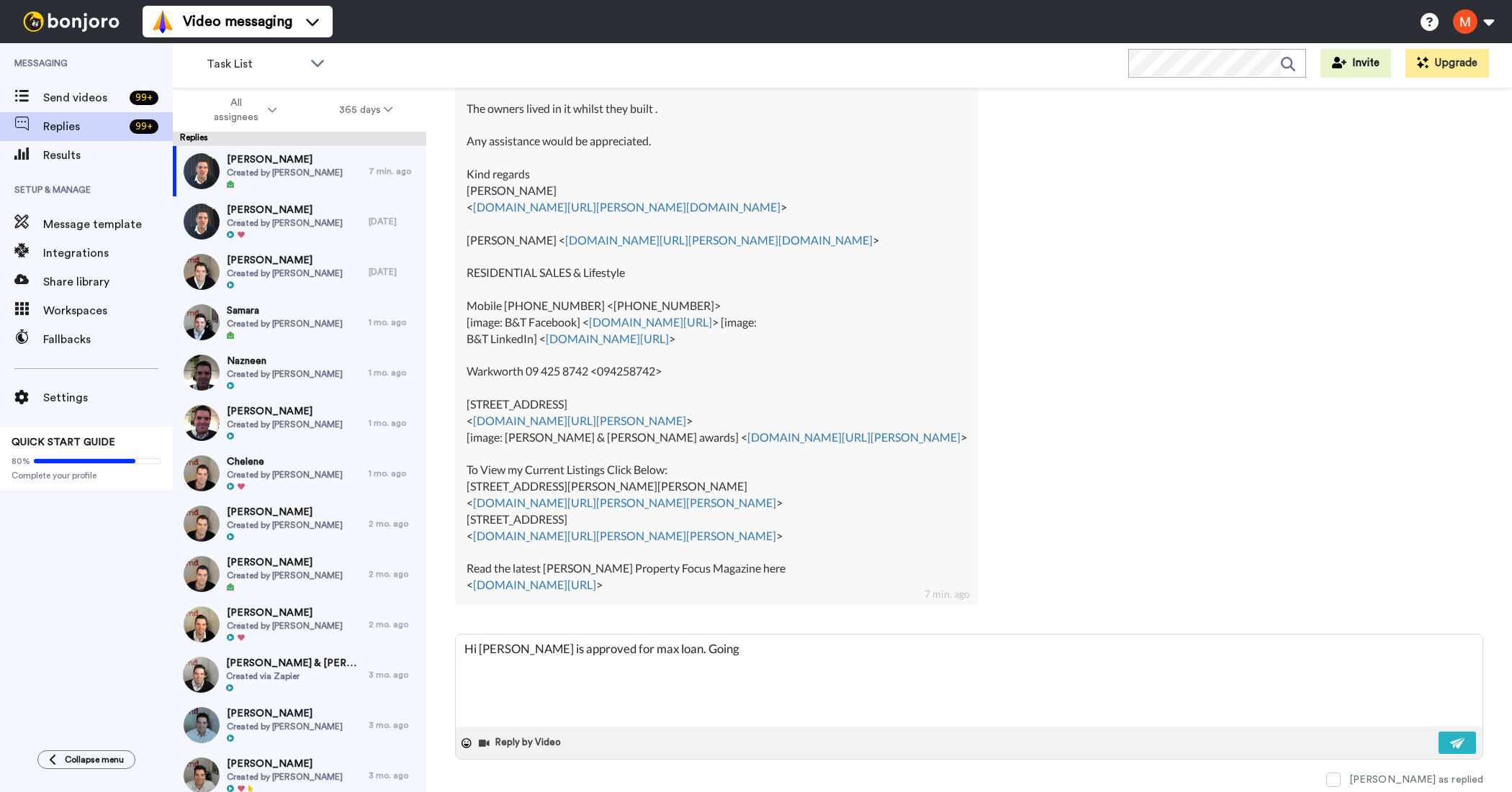
type textarea "x"
type textarea "Hi [PERSON_NAME] is approved for max loan. Going to"
type textarea "x"
type textarea "Hi [PERSON_NAME] is approved for max loan. Going to"
type textarea "x"
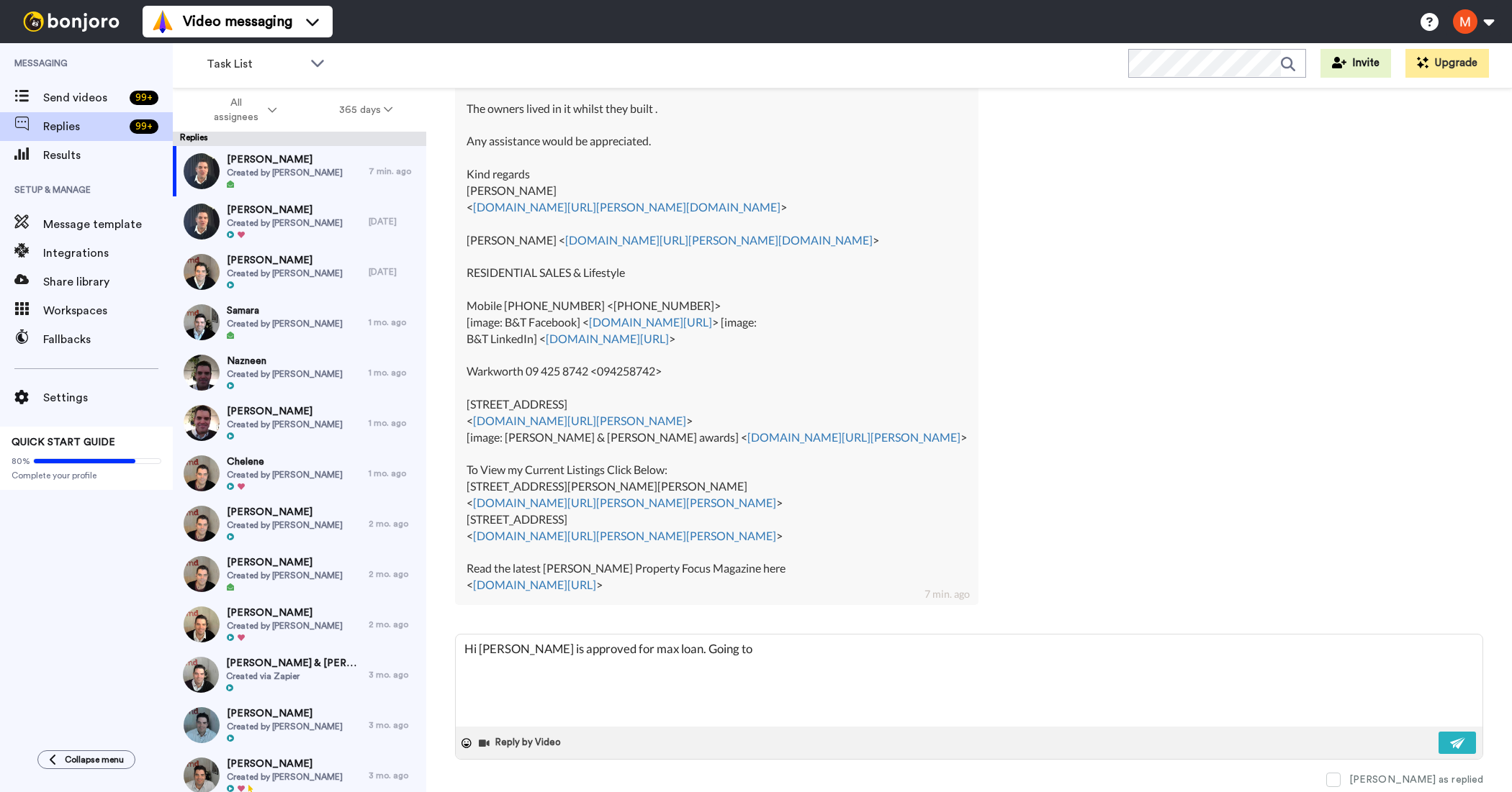
type textarea "Hi [PERSON_NAME] is approved for max loan. Going to b"
type textarea "x"
type textarea "Hi [PERSON_NAME] is approved for max loan. Going to be"
type textarea "x"
type textarea "Hi [PERSON_NAME] is approved for max loan. Going to be"
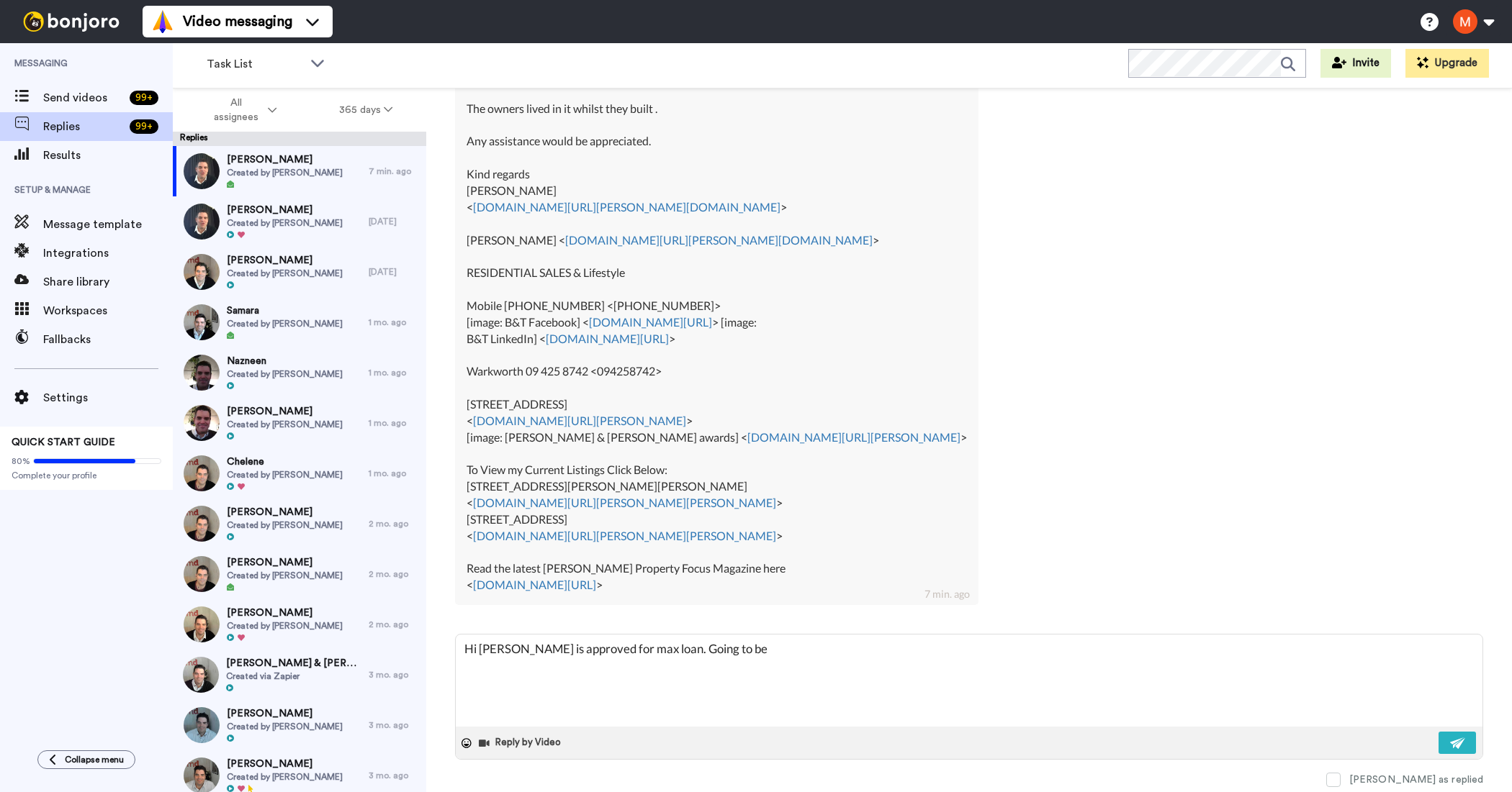
type textarea "x"
type textarea "Hi [PERSON_NAME] is approved for max loan. Going to be t"
type textarea "x"
type textarea "Hi [PERSON_NAME] is approved for max loan. Going to be to"
type textarea "x"
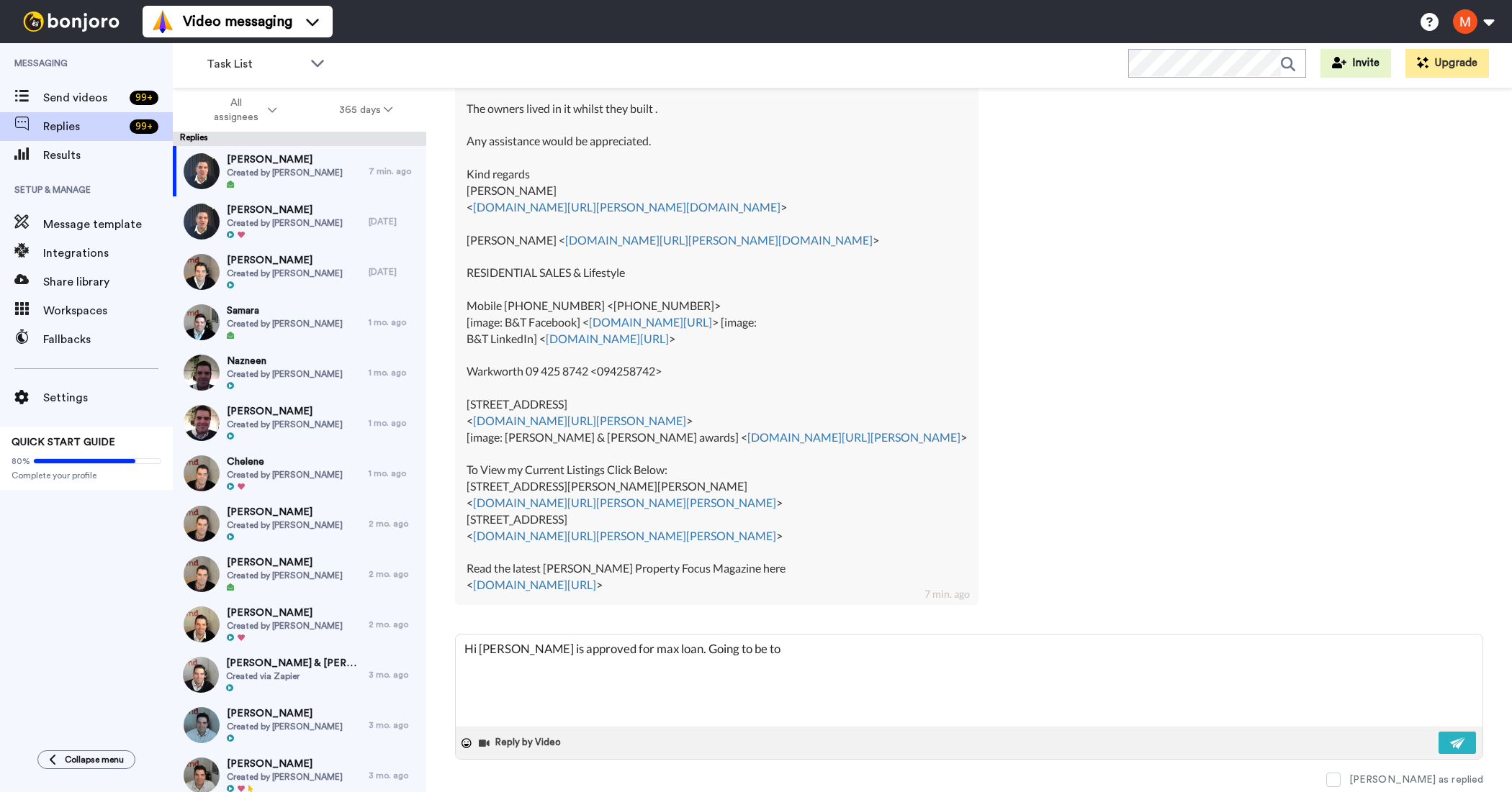
type textarea "Hi [PERSON_NAME] is approved for max loan. Going to be tou"
type textarea "x"
type textarea "Hi [PERSON_NAME] is approved for max loan. Going to be toug"
type textarea "x"
type textarea "Hi [PERSON_NAME] is approved for max loan. Going to be tough"
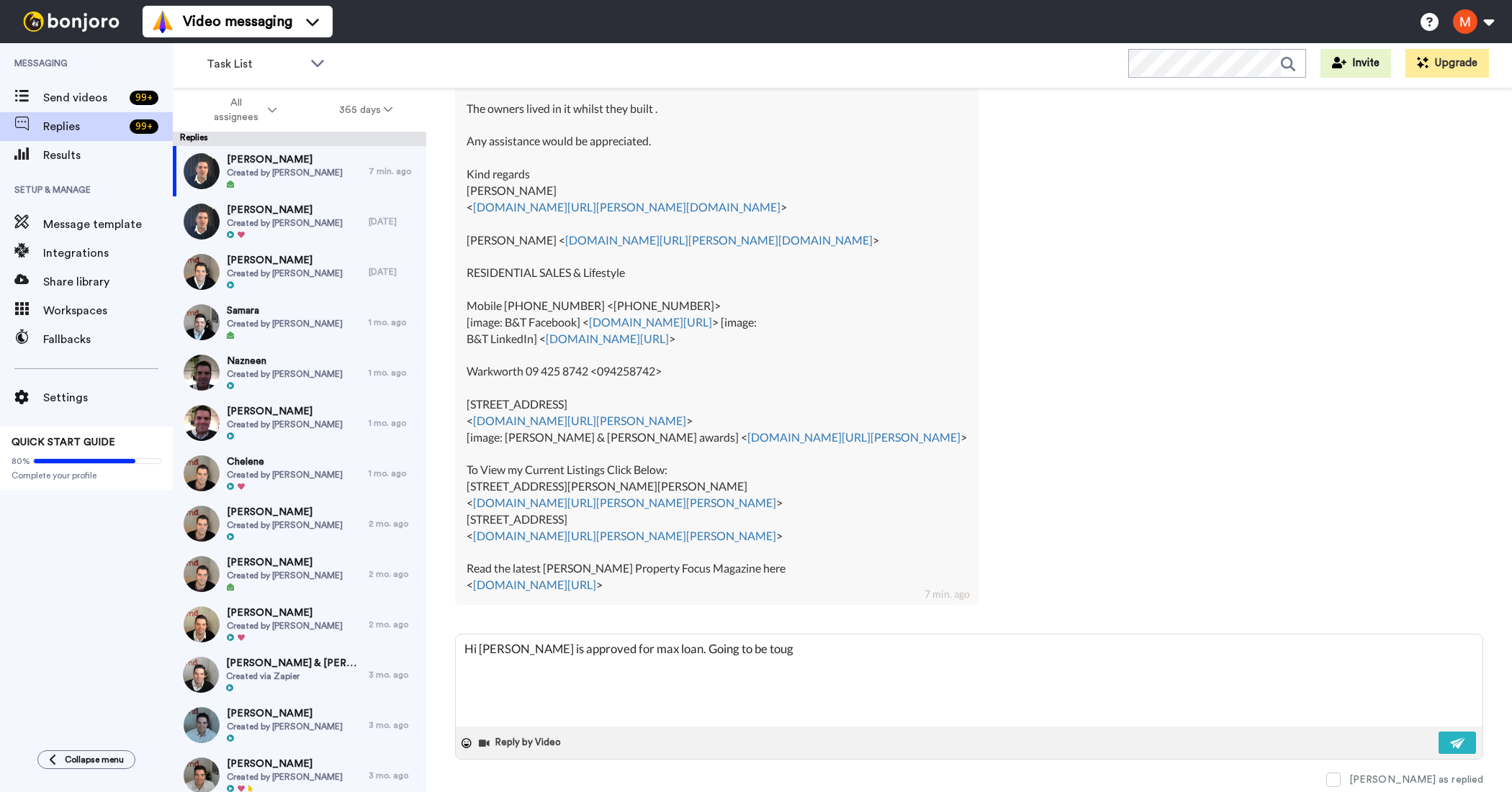
type textarea "x"
type textarea "Hi [PERSON_NAME] is approved for max loan. Going to be tough"
type textarea "x"
type textarea "Hi [PERSON_NAME] is approved for max loan. Going to be tough o"
type textarea "x"
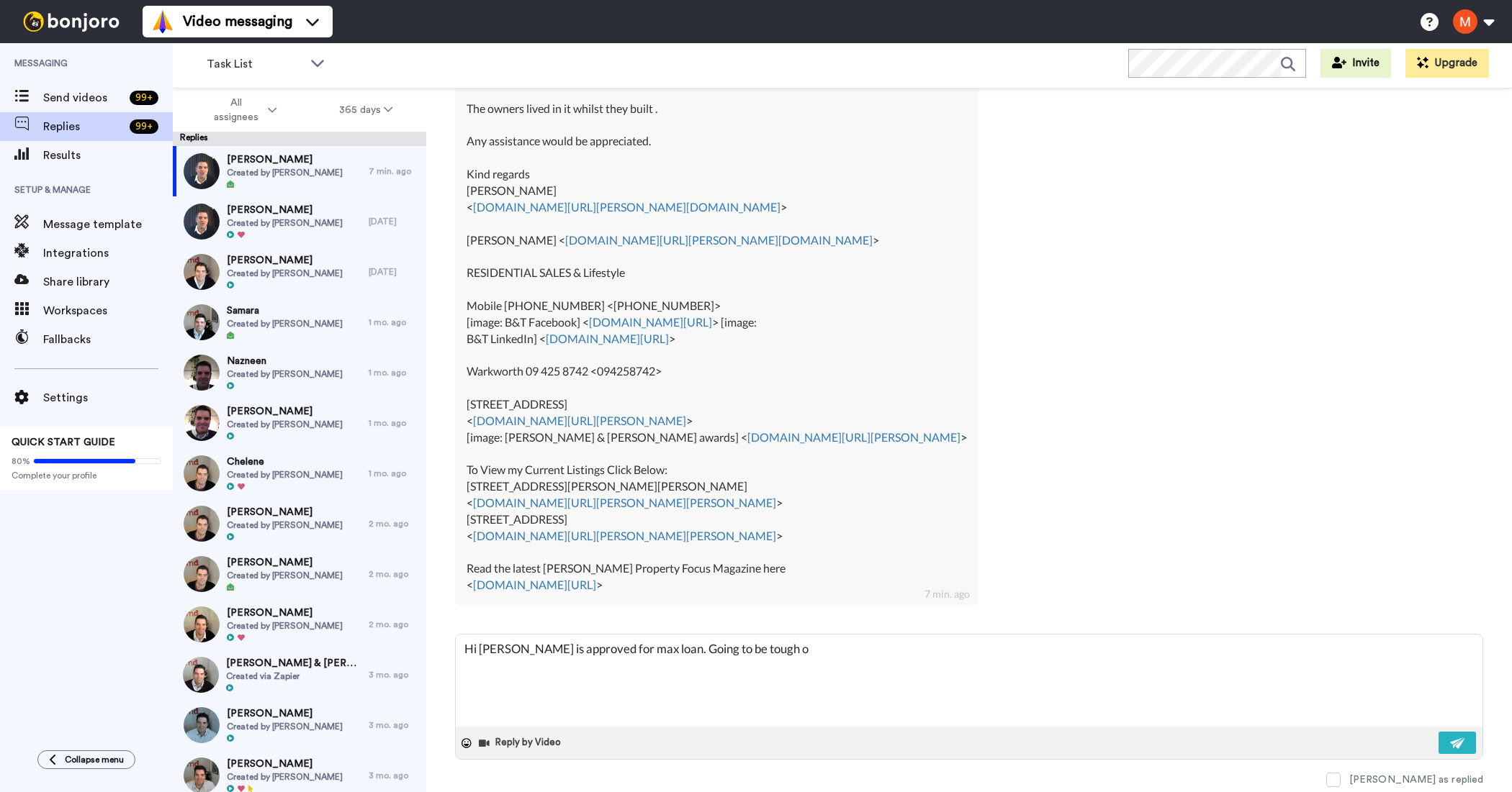
type textarea "Hi [PERSON_NAME] is approved for max loan. Going to be tough on"
type textarea "x"
type textarea "Hi [PERSON_NAME] is approved for max loan. Going to be tough on"
type textarea "x"
type textarea "Hi [PERSON_NAME] is approved for max loan. Going to be tough on u"
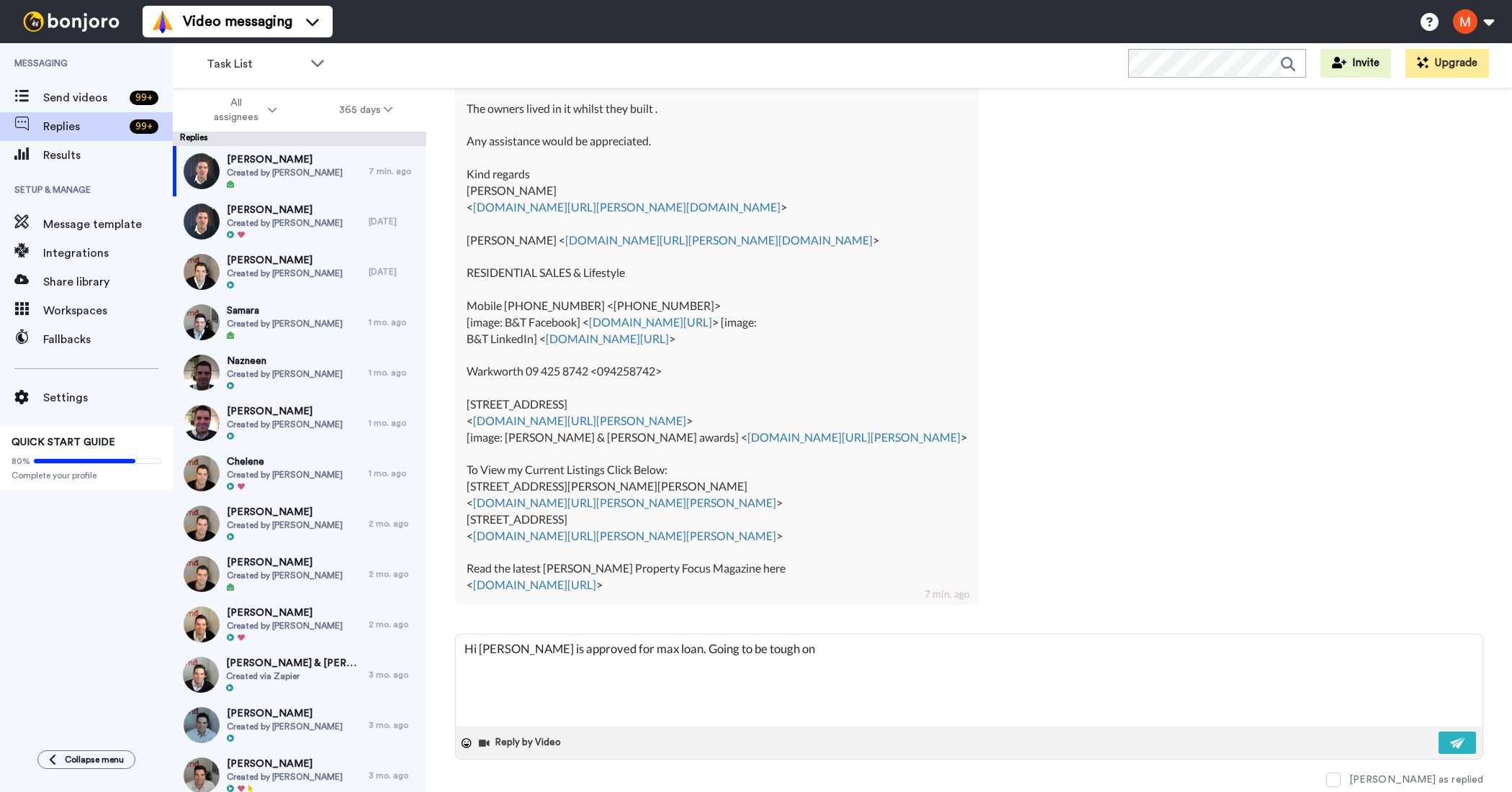
type textarea "x"
type textarea "Hi [PERSON_NAME] is approved for max loan. Going to be tough on un"
type textarea "x"
type textarea "Hi [PERSON_NAME] is approved for max loan. Going to be tough on unc"
type textarea "x"
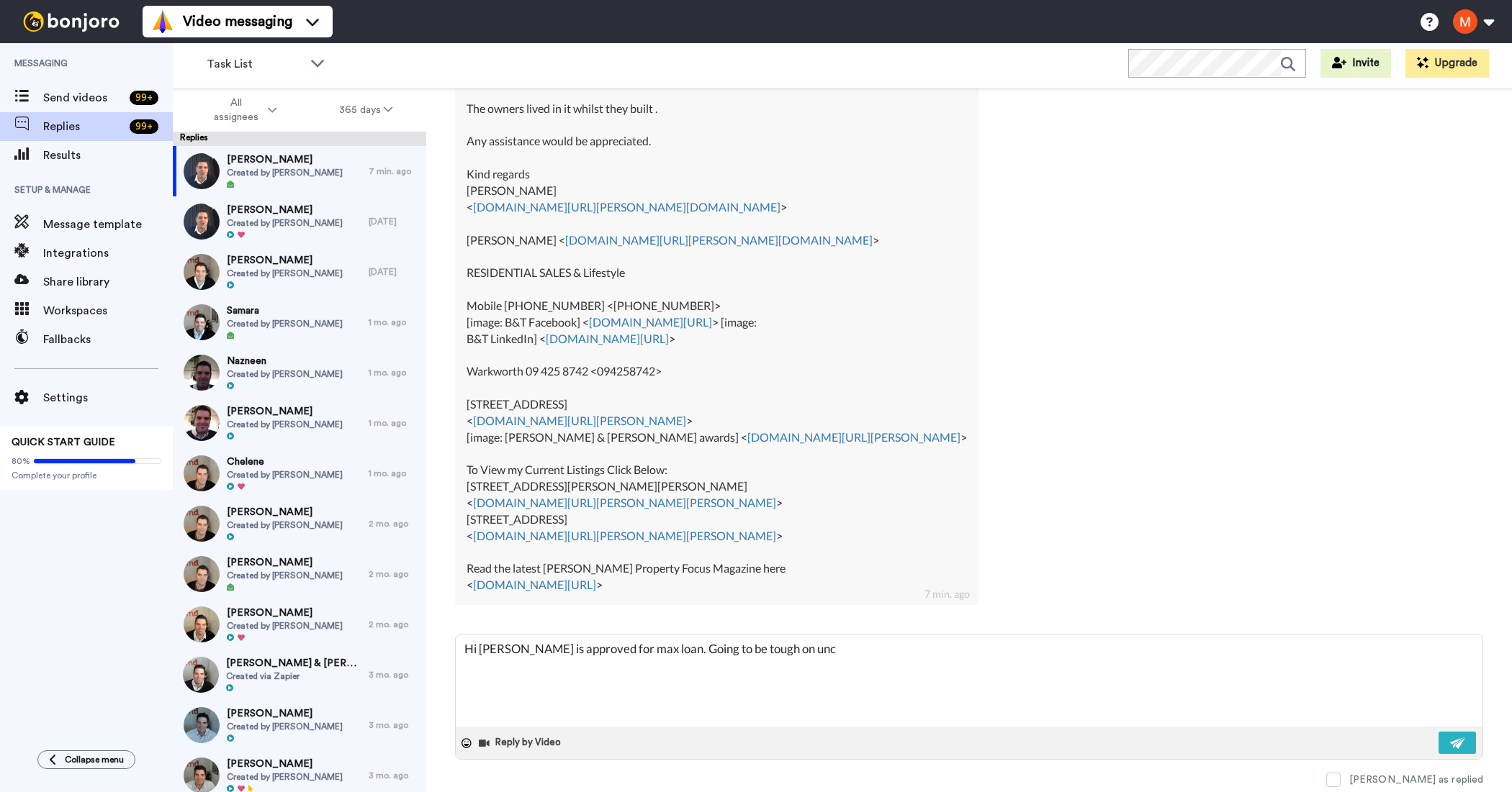
type textarea "Hi [PERSON_NAME] is approved for max loan. Going to be tough on unco"
type textarea "x"
type textarea "Hi [PERSON_NAME] is approved for max loan. Going to be tough on uncon"
type textarea "x"
type textarea "Hi [PERSON_NAME] is approved for max loan. Going to be tough on uncons"
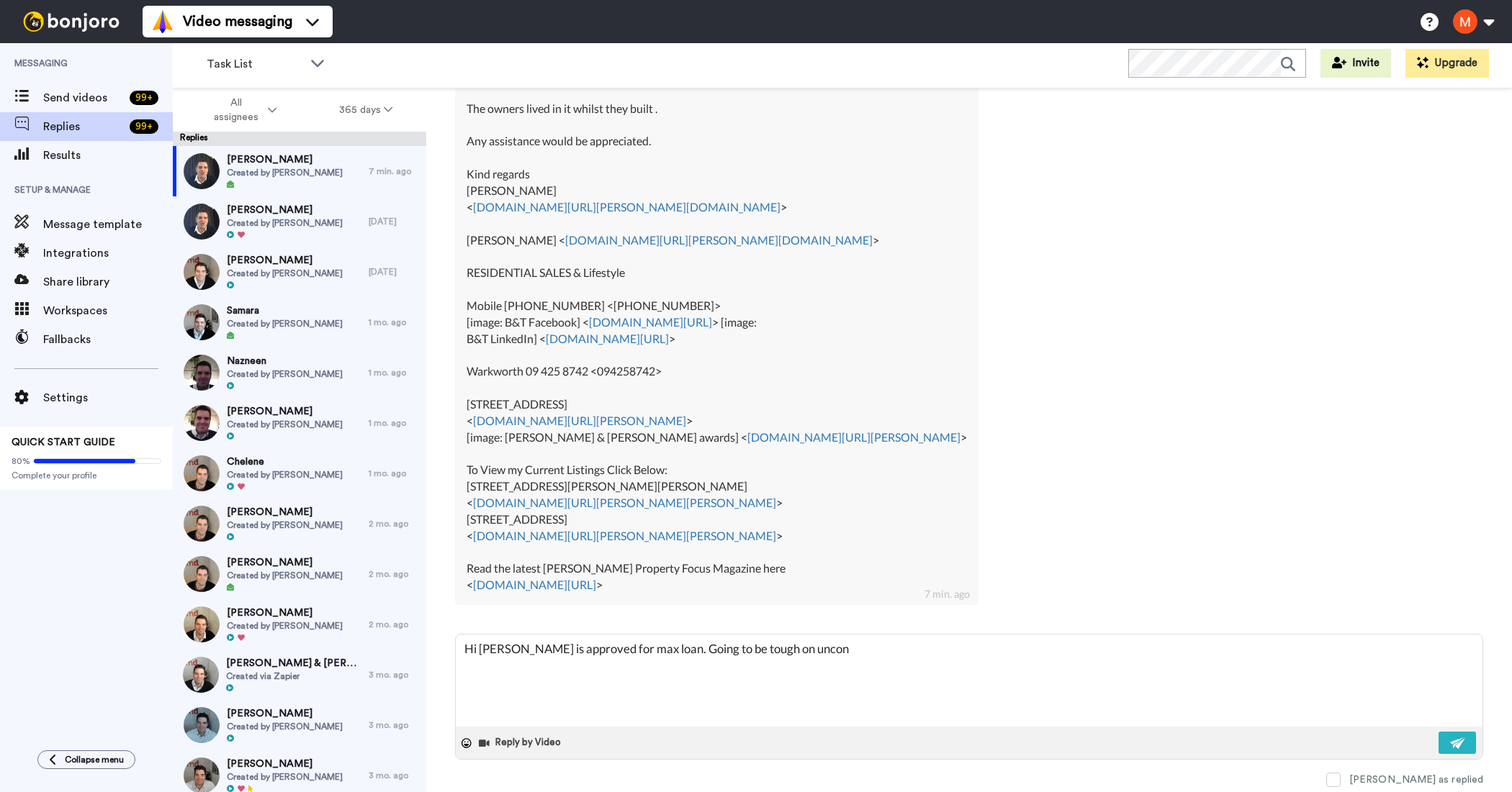
type textarea "x"
type textarea "Hi [PERSON_NAME] is approved for max loan. Going to be tough on unconse"
type textarea "x"
type textarea "Hi [PERSON_NAME] is approved for max loan. Going to be tough on unconsen"
type textarea "x"
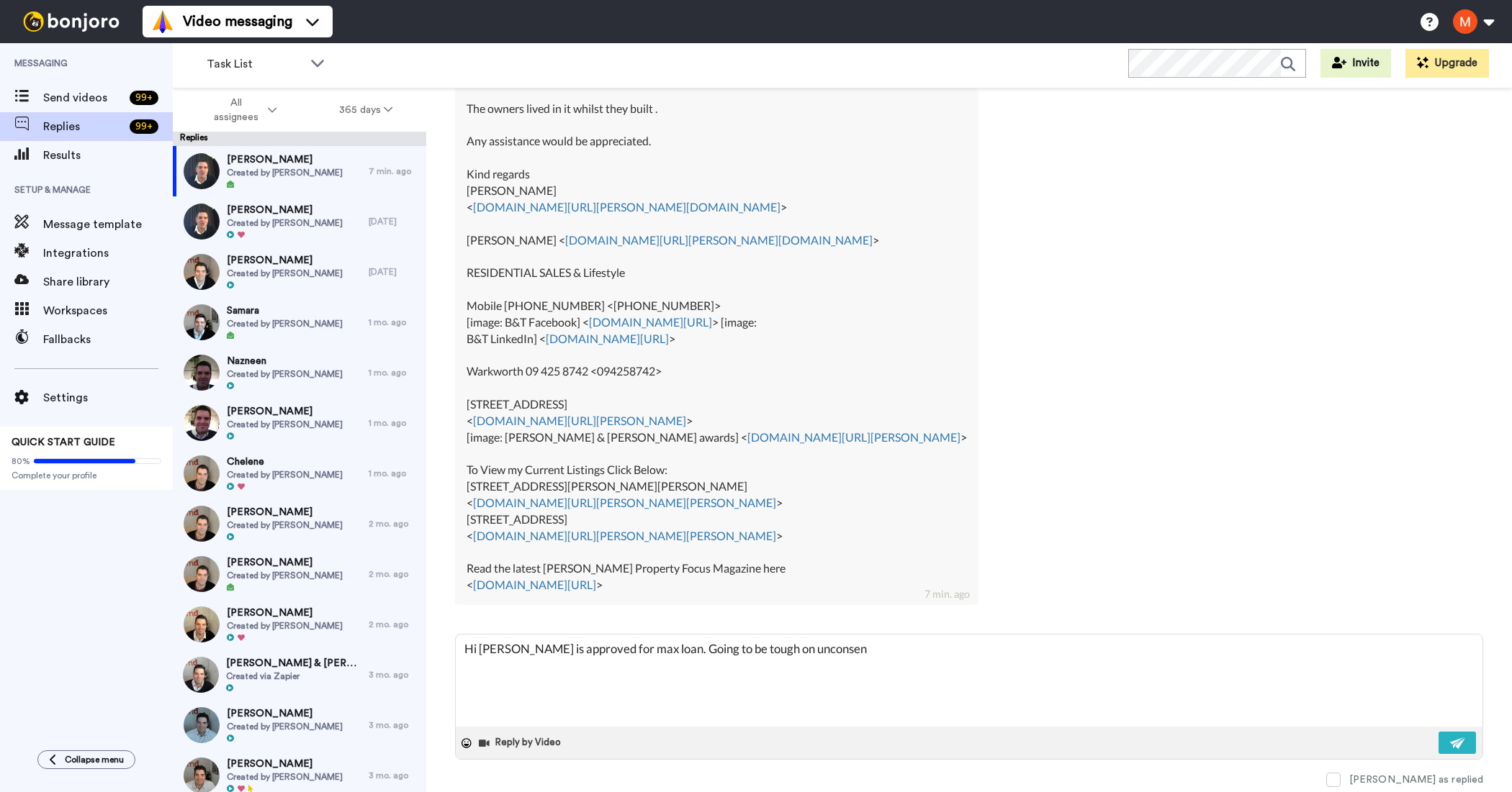
type textarea "Hi [PERSON_NAME] is approved for max loan. Going to be tough on unconsent"
type textarea "x"
type textarea "Hi [PERSON_NAME] is approved for max loan. Going to be tough on unconsente"
type textarea "x"
type textarea "Hi [PERSON_NAME] is approved for max loan. Going to be tough on unconsented"
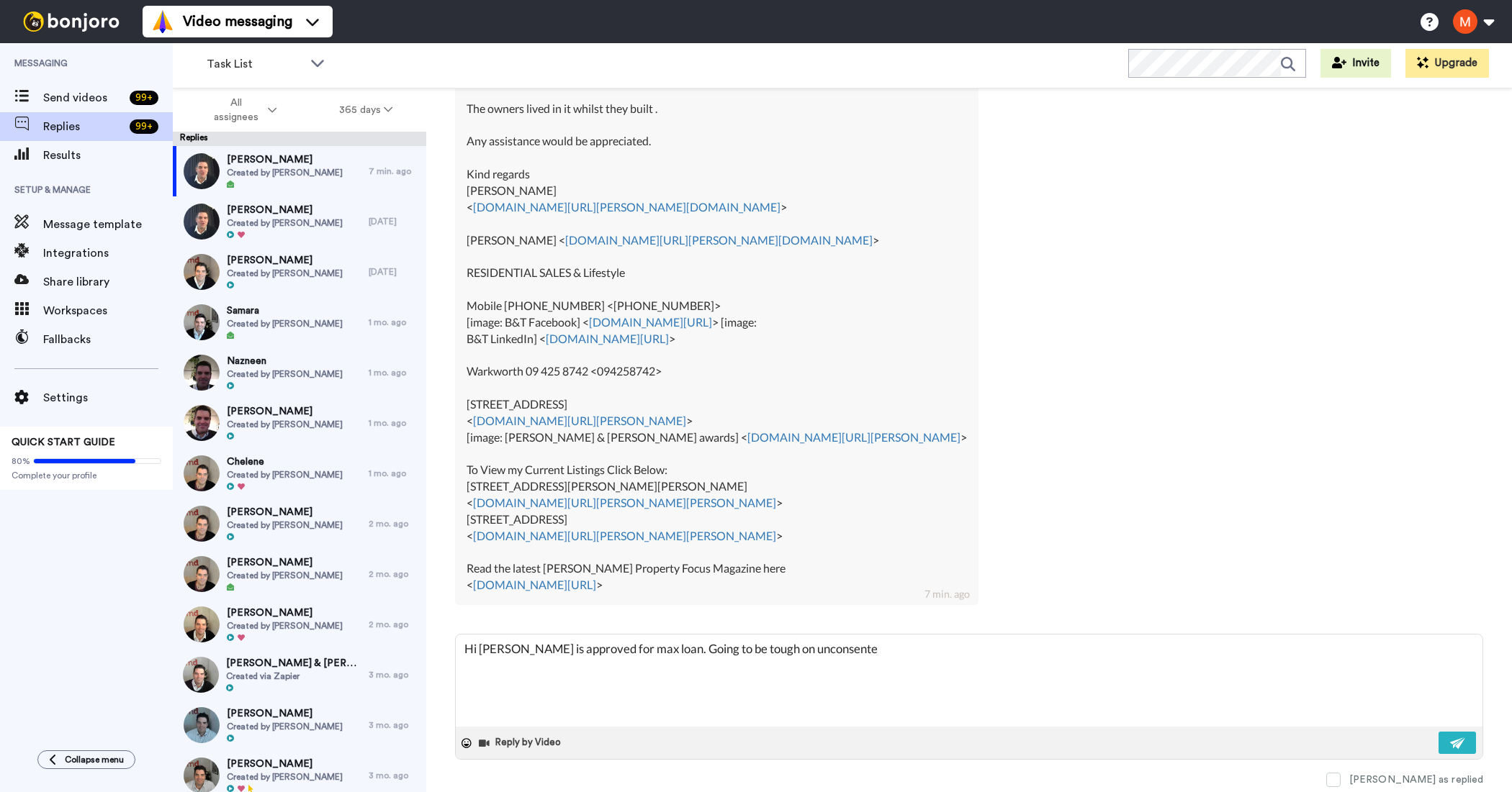
type textarea "x"
type textarea "Hi [PERSON_NAME] is approved for max loan. Going to be tough on unconsented"
type textarea "x"
type textarea "Hi [PERSON_NAME] is approved for max loan. Going to be tough on unconsented b"
type textarea "x"
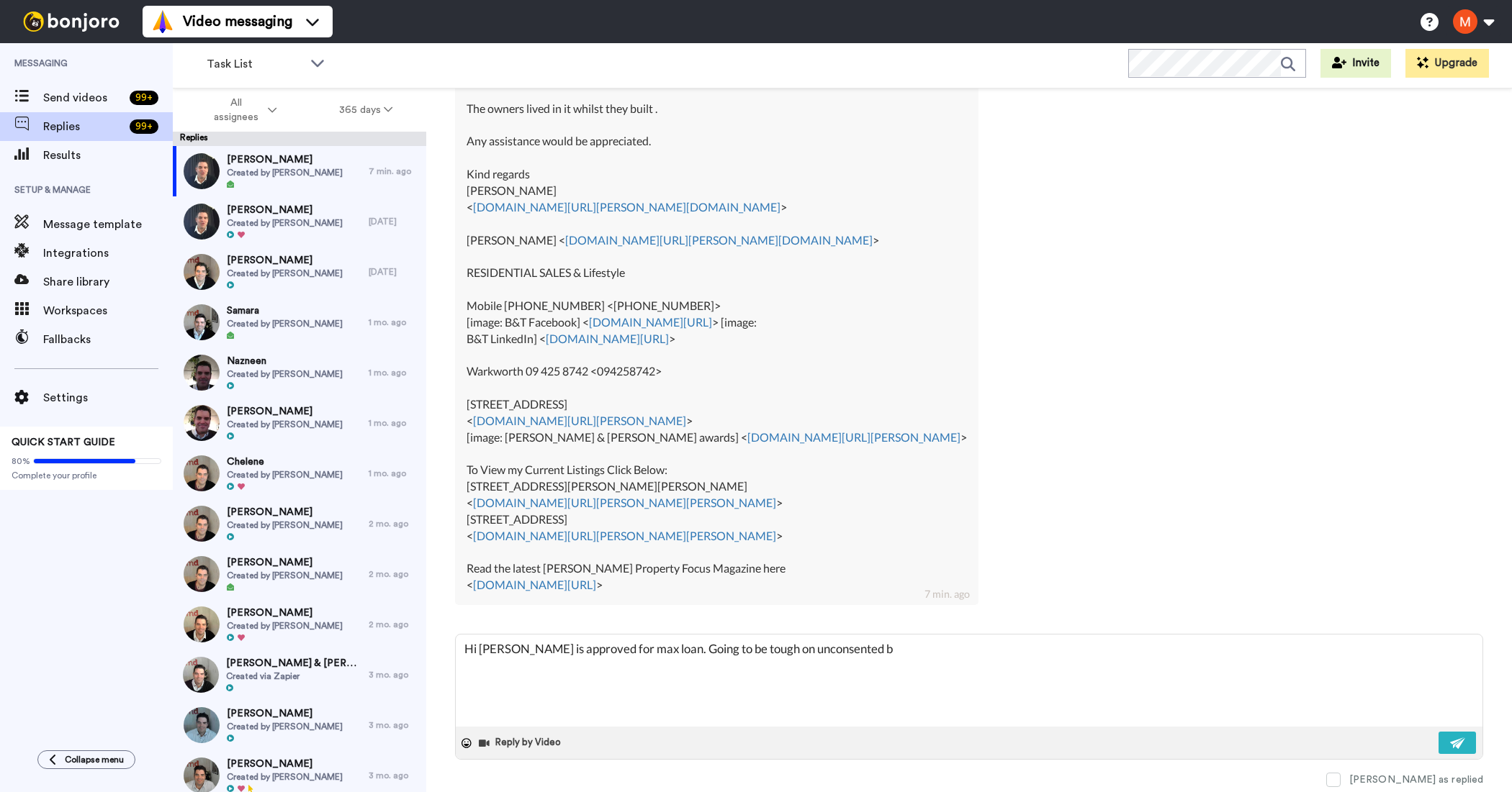
type textarea "Hi [PERSON_NAME] is approved for max loan. Going to be tough on unconsented ba"
type textarea "x"
type textarea "Hi [PERSON_NAME] is approved for max loan. Going to be tough on unconsented bar"
type textarea "x"
type textarea "Hi [PERSON_NAME] is approved for max loan. Going to be tough on unconsented barn"
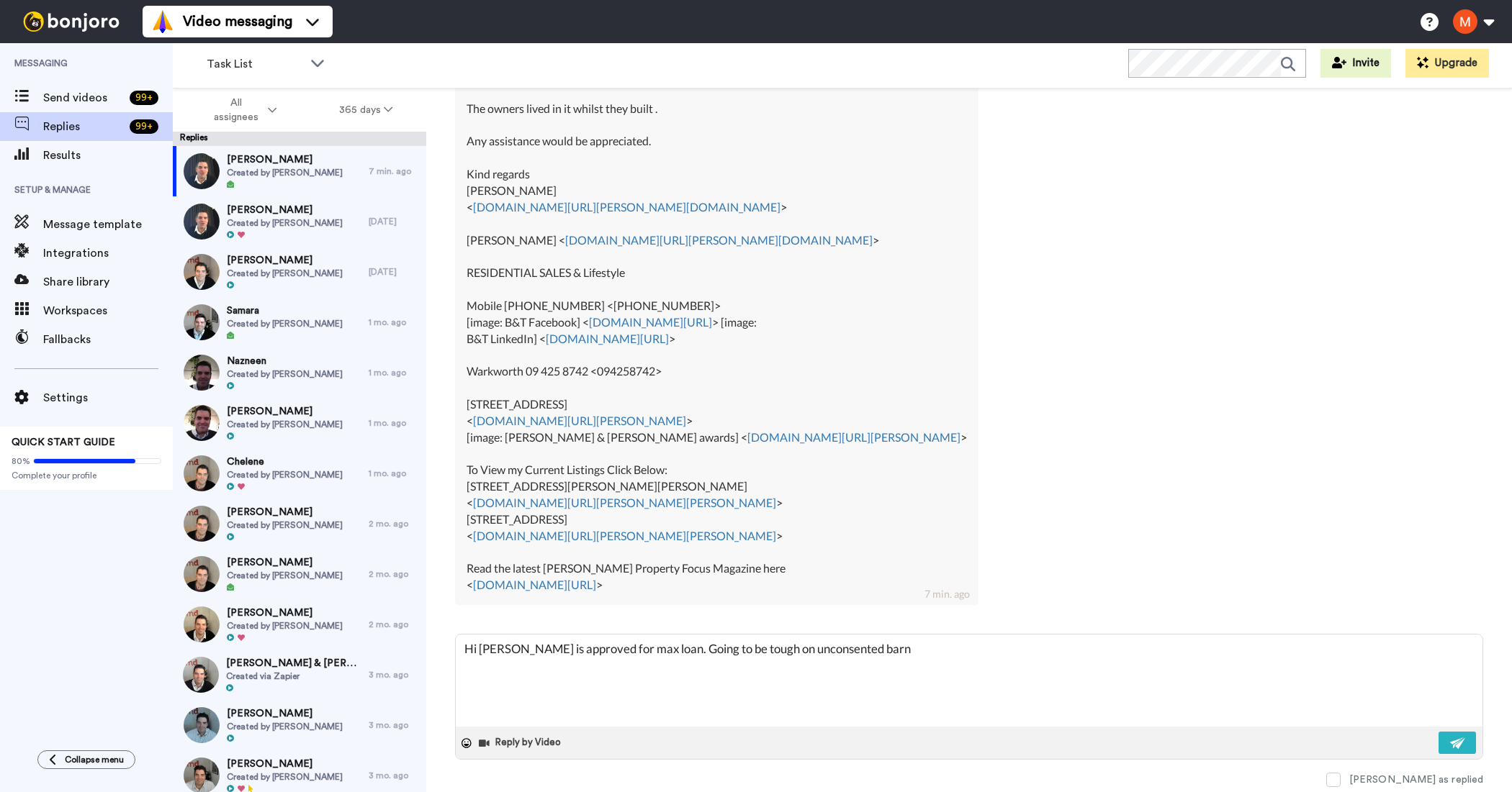
type textarea "x"
type textarea "Hi [PERSON_NAME] is approved for max loan. Going to be tough on unconsented barn"
type textarea "x"
type textarea "Hi [PERSON_NAME] is approved for max loan. Going to be tough on unconsented bar…"
type textarea "x"
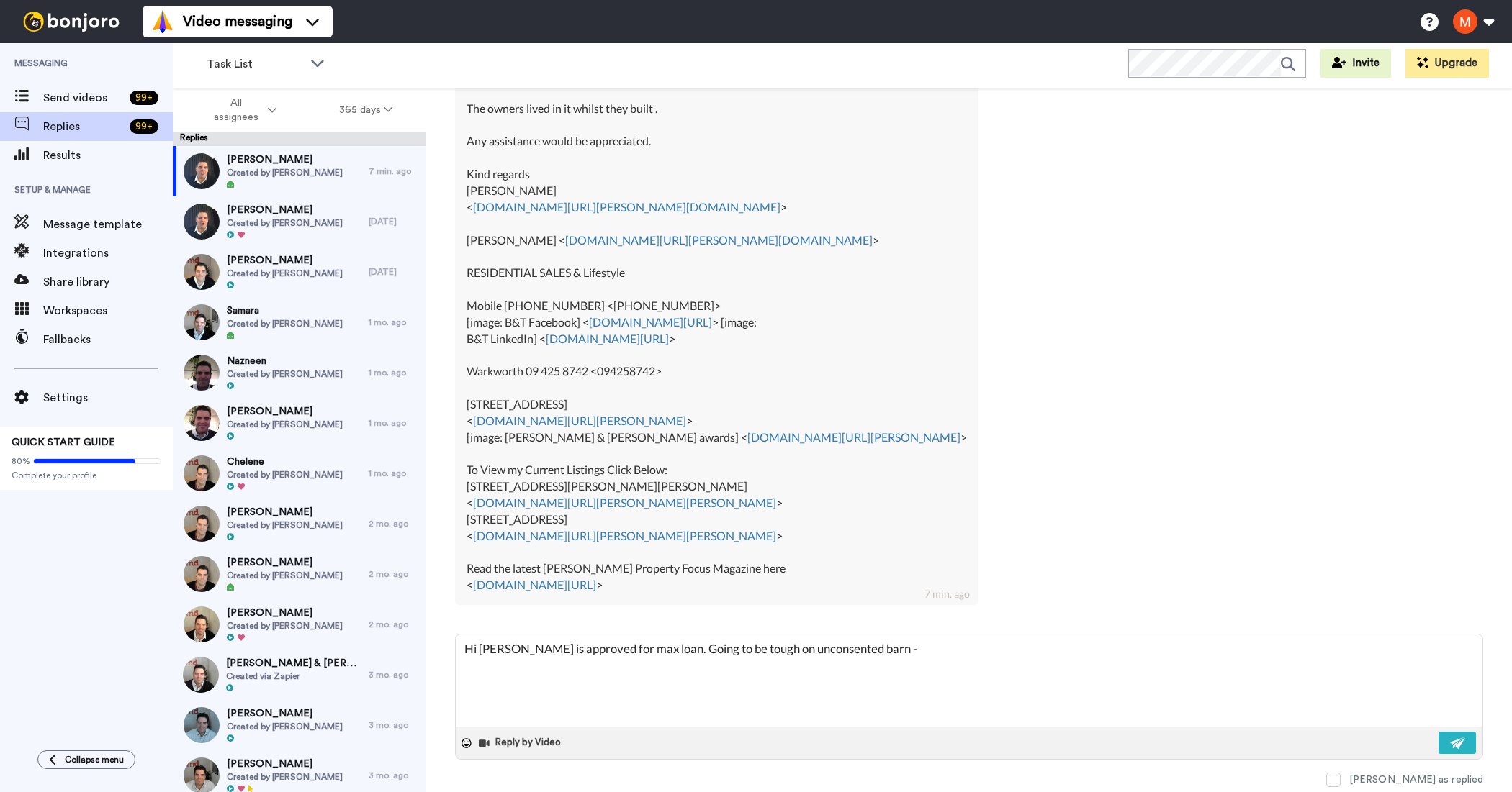
type textarea "Hi [PERSON_NAME] is approved for max loan. Going to be tough on unconsented bar…"
type textarea "x"
type textarea "Hi [PERSON_NAME] is approved for max loan. Going to be tough on unconsented bar…"
type textarea "x"
type textarea "Hi [PERSON_NAME] is approved for max loan. Going to be tough on unconsented bar…"
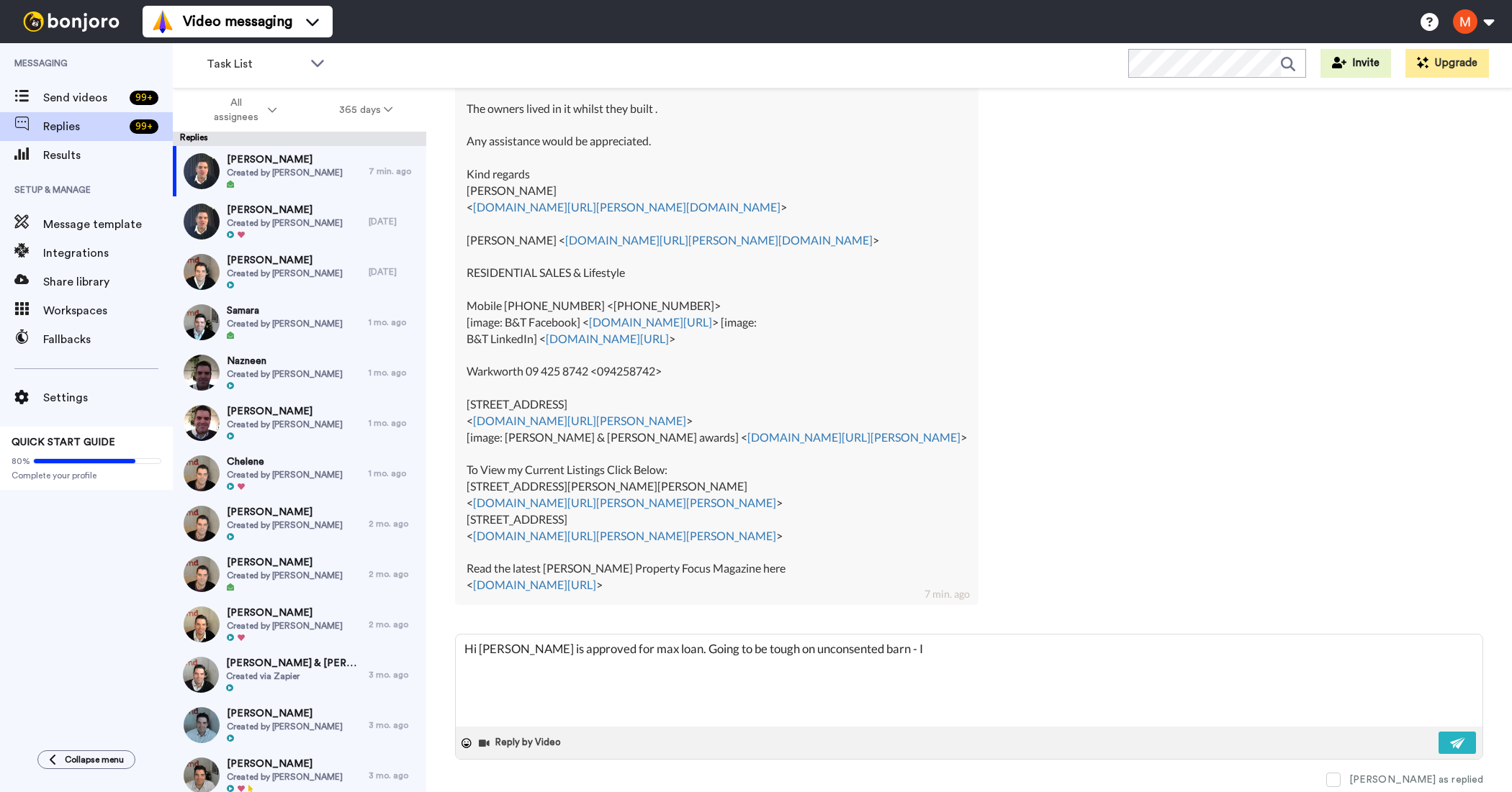
type textarea "x"
type textarea "Hi [PERSON_NAME] is approved for max loan. Going to be tough on unconsented bar…"
type textarea "x"
type textarea "Hi [PERSON_NAME] is approved for max loan. Going to be tough on unconsented bar…"
type textarea "x"
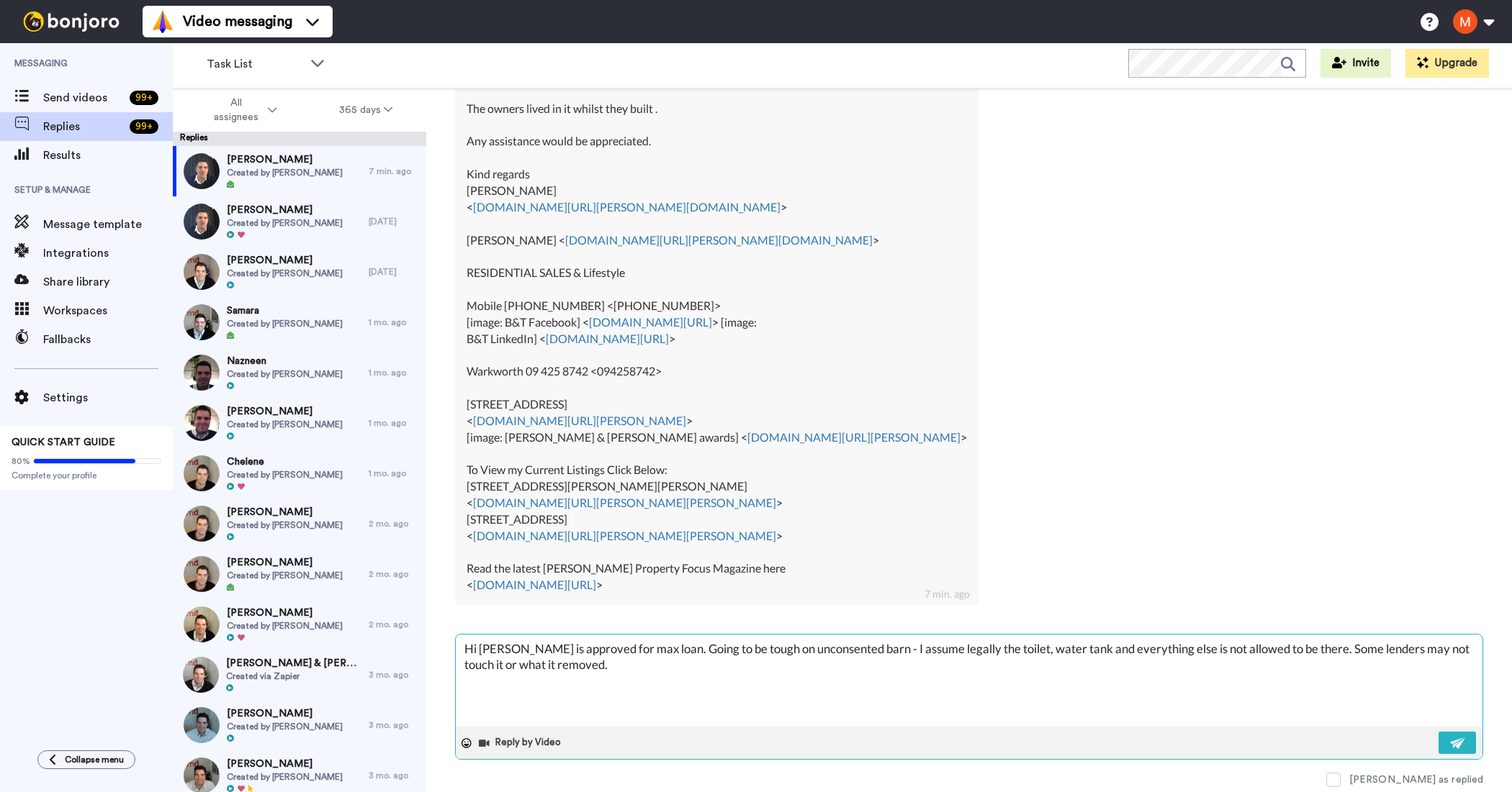
click at [1323, 650] on textarea "Hi [PERSON_NAME] is approved for max loan. Going to be tough on unconsented bar…" at bounding box center [969, 680] width 1027 height 92
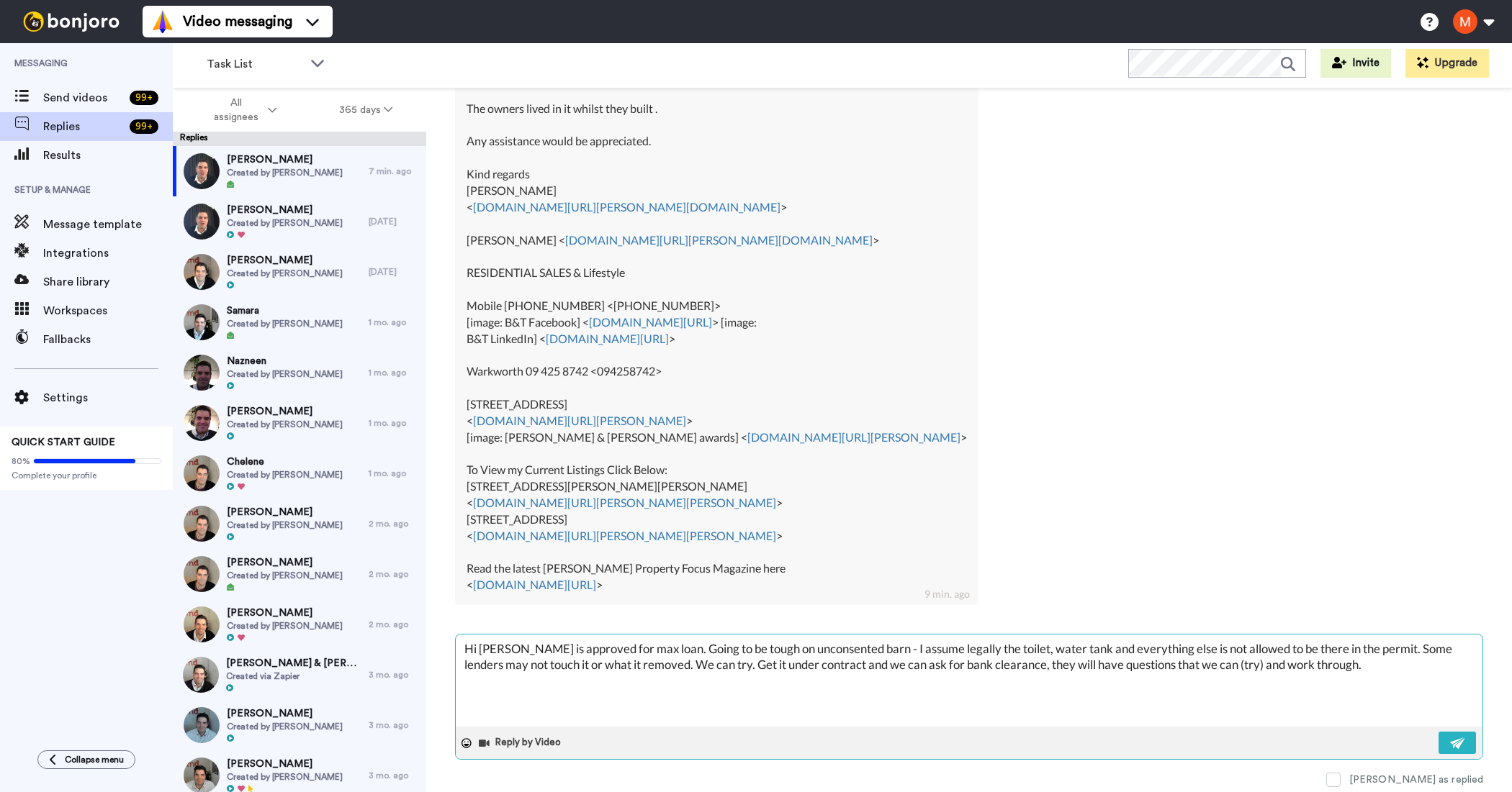
click at [1327, 650] on textarea "Hi [PERSON_NAME] is approved for max loan. Going to be tough on unconsented bar…" at bounding box center [969, 680] width 1027 height 92
click at [675, 666] on textarea "Hi [PERSON_NAME] is approved for max loan. Going to be tough on unconsented bar…" at bounding box center [969, 680] width 1027 height 92
click at [748, 664] on textarea "Hi [PERSON_NAME] is approved for max loan. Going to be tough on unconsented bar…" at bounding box center [969, 680] width 1027 height 92
click at [653, 684] on textarea "Hi [PERSON_NAME] is approved for max loan. Going to be tough on unconsented bar…" at bounding box center [969, 680] width 1027 height 92
click at [894, 662] on textarea "Hi [PERSON_NAME] is approved for max loan. Going to be tough on unconsented bar…" at bounding box center [969, 680] width 1027 height 92
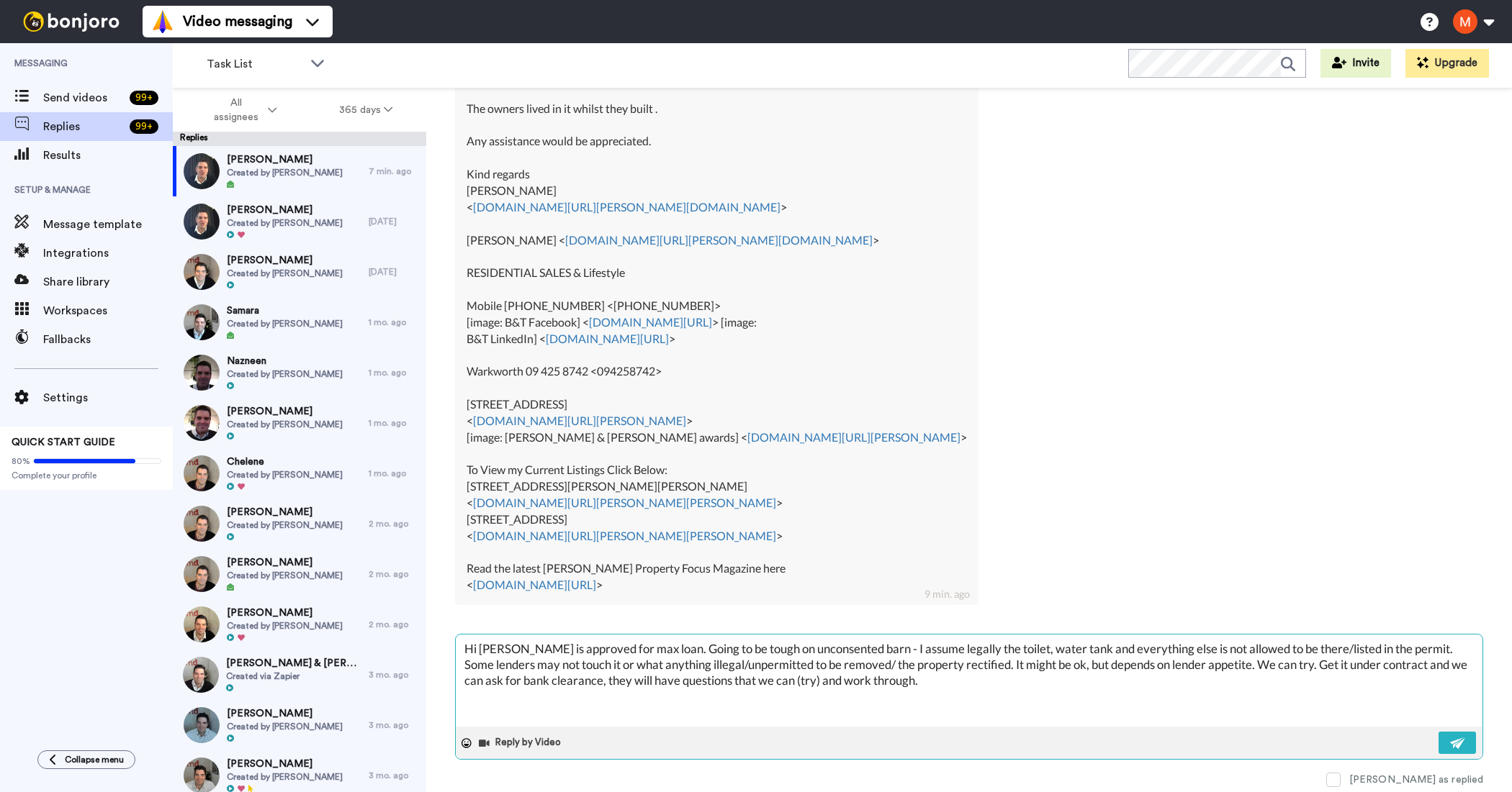
click at [840, 678] on textarea "Hi [PERSON_NAME] is approved for max loan. Going to be tough on unconsented bar…" at bounding box center [969, 680] width 1027 height 92
click at [855, 675] on textarea "Hi [PERSON_NAME] is approved for max loan. Going to be tough on unconsented bar…" at bounding box center [969, 680] width 1027 height 92
click at [1438, 745] on button at bounding box center [1457, 742] width 37 height 22
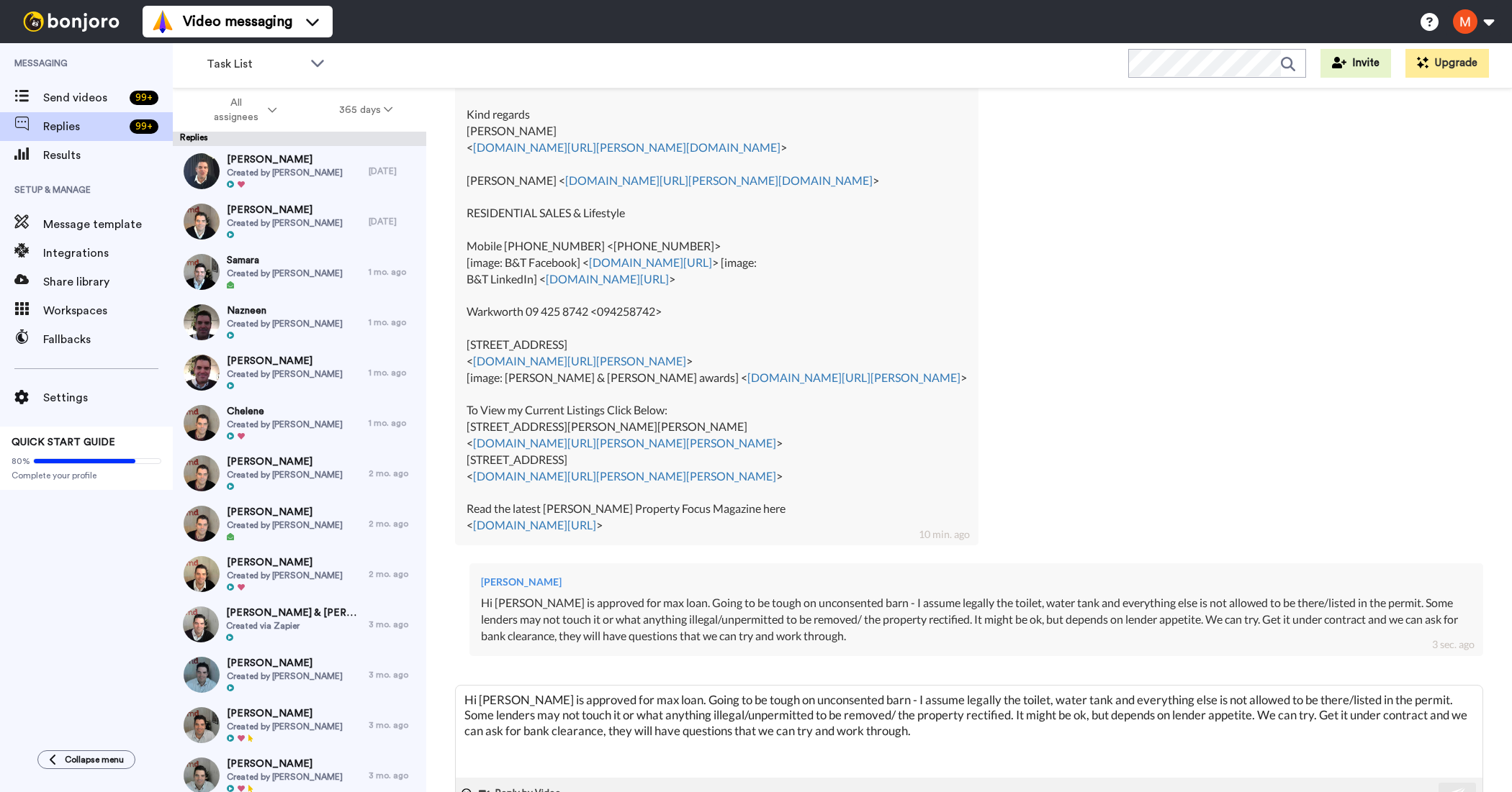
scroll to position [633, 0]
